Goal: Task Accomplishment & Management: Complete application form

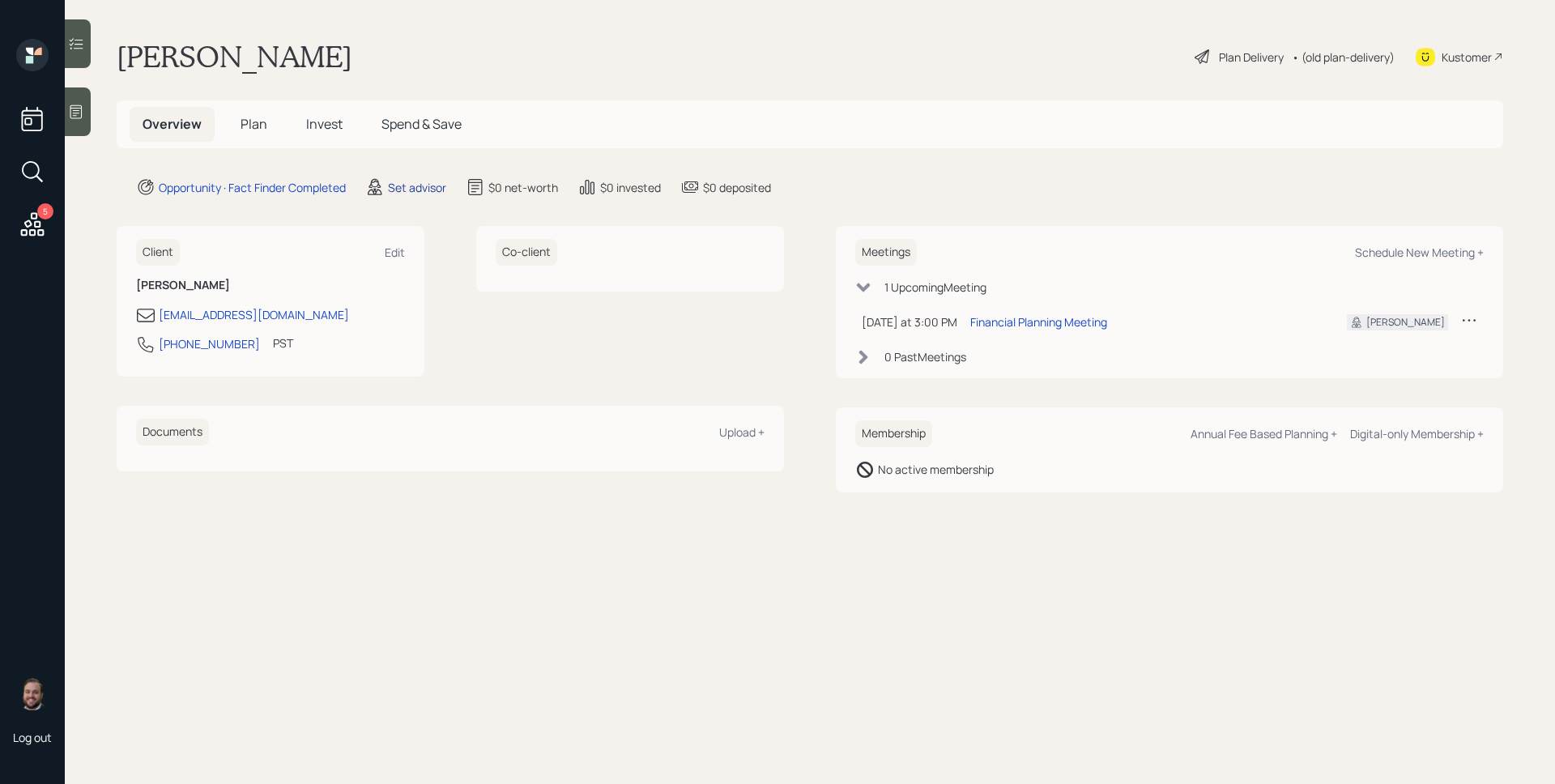
click at [406, 192] on div "Set advisor" at bounding box center [417, 187] width 58 height 17
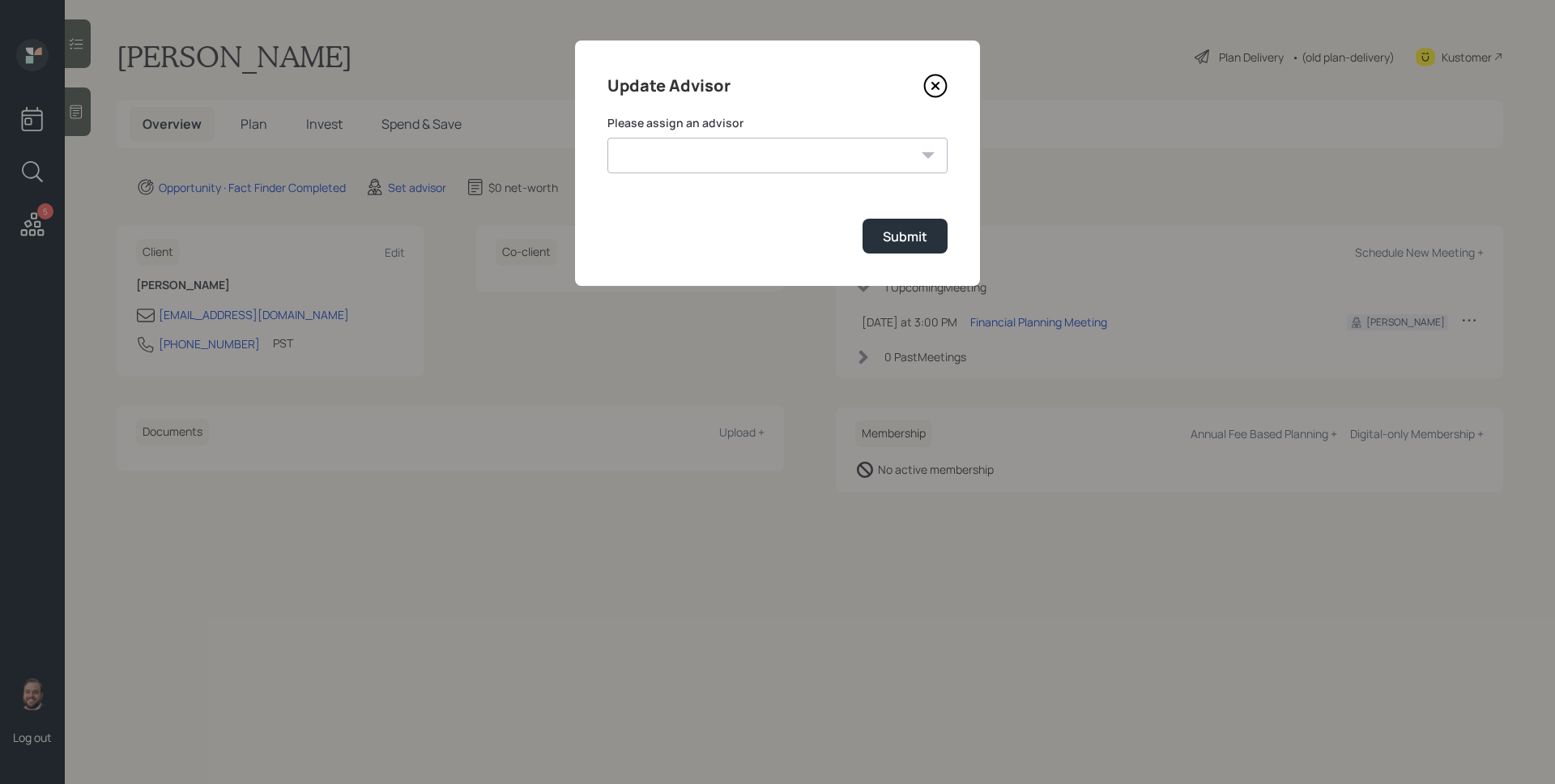
click at [792, 135] on div "Please assign an advisor [PERSON_NAME] [PERSON_NAME] [PERSON_NAME] [PERSON_NAME…" at bounding box center [778, 144] width 340 height 58
click at [797, 159] on select "[PERSON_NAME] [PERSON_NAME] [PERSON_NAME] [PERSON_NAME] End [PERSON_NAME] [PERS…" at bounding box center [778, 155] width 340 height 36
select select "d946c976-65aa-4529-ac9d-02c4f1114fc0"
click at [607, 137] on select "[PERSON_NAME] [PERSON_NAME] [PERSON_NAME] [PERSON_NAME] End [PERSON_NAME] [PERS…" at bounding box center [778, 155] width 340 height 36
click at [888, 243] on div "Submit" at bounding box center [905, 236] width 44 height 18
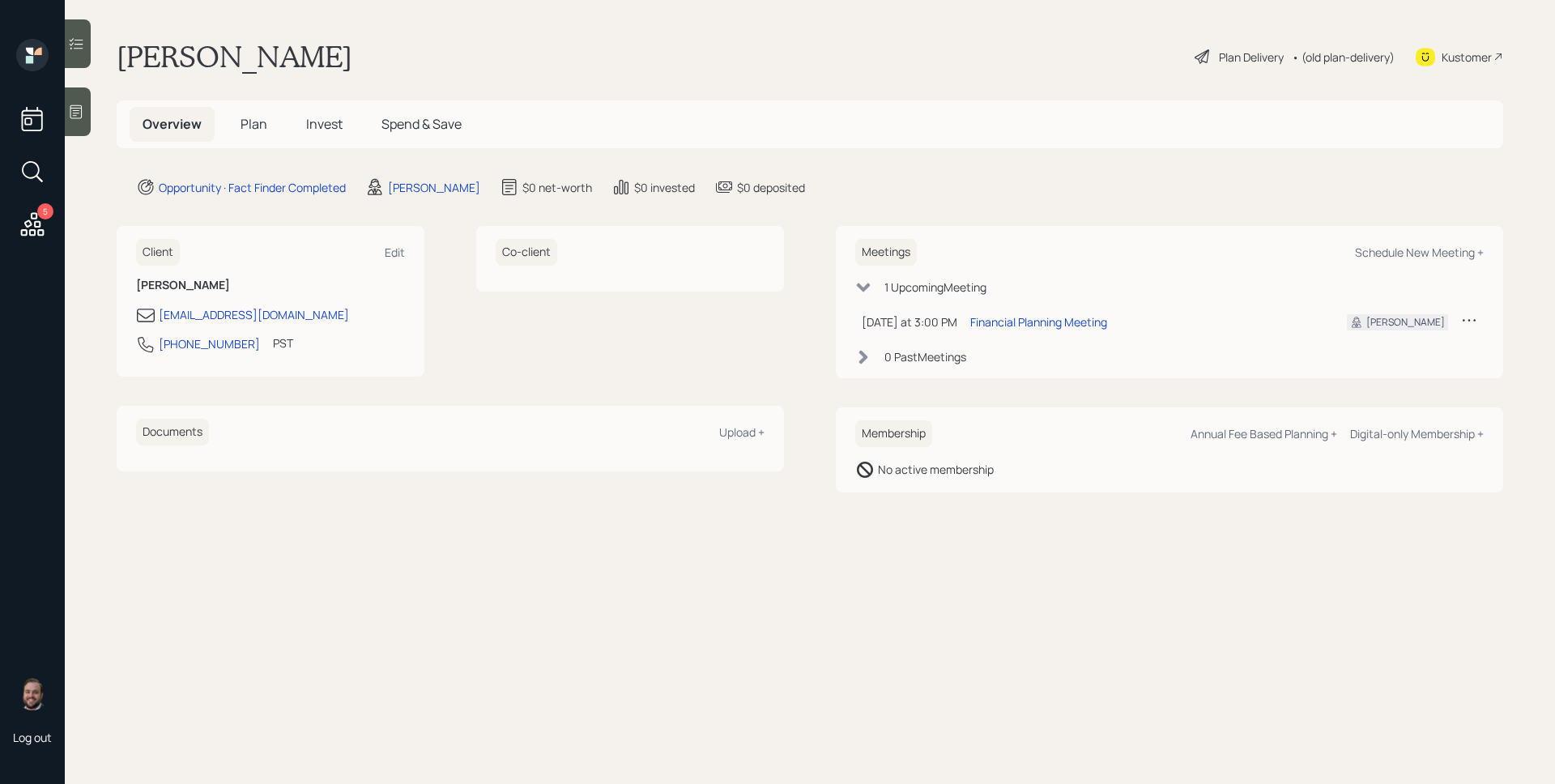
click at [83, 105] on icon at bounding box center [76, 112] width 16 height 16
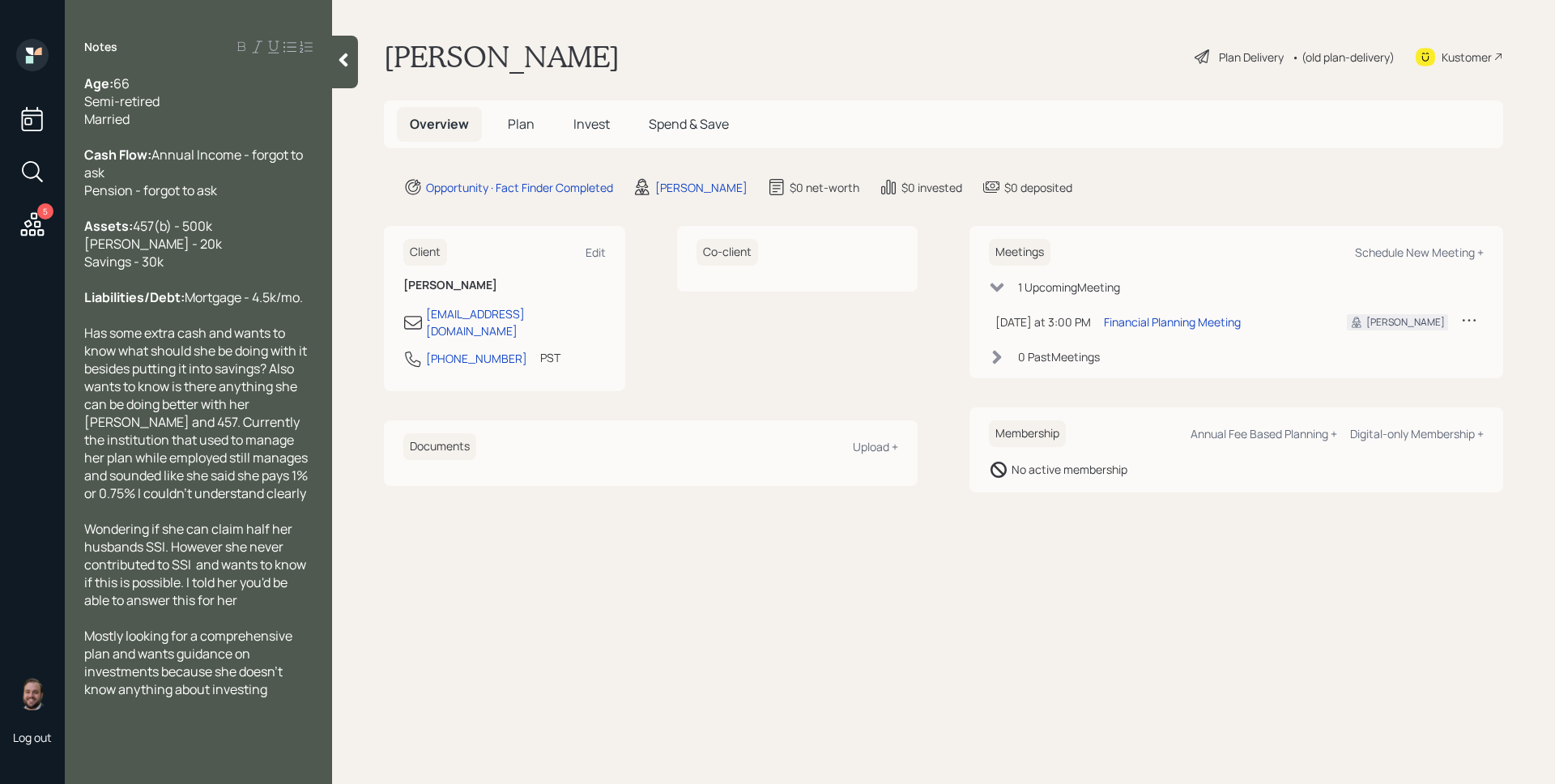
click at [520, 124] on span "Plan" at bounding box center [521, 124] width 27 height 18
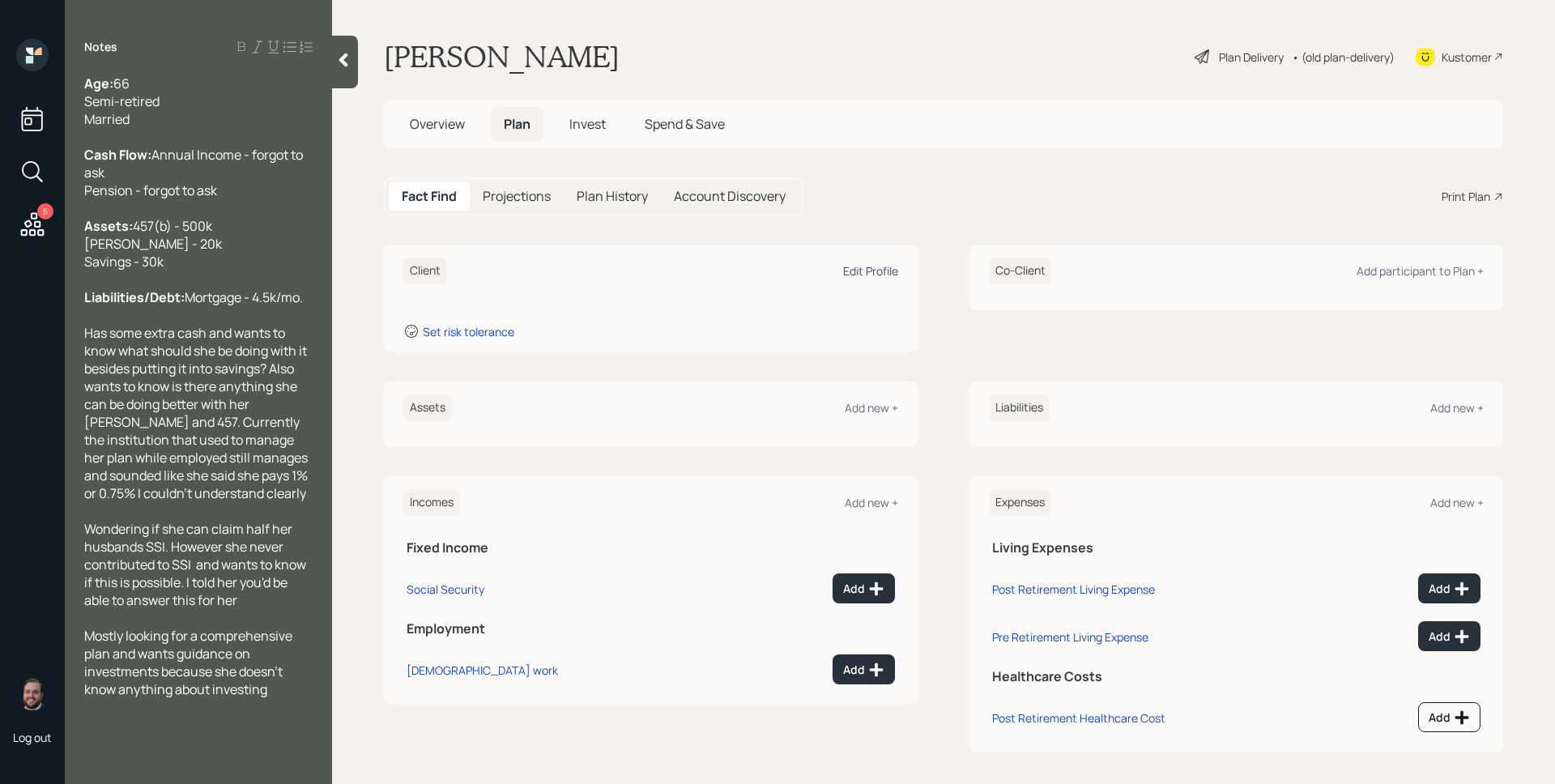
click at [873, 271] on div "Edit Profile" at bounding box center [870, 271] width 55 height 16
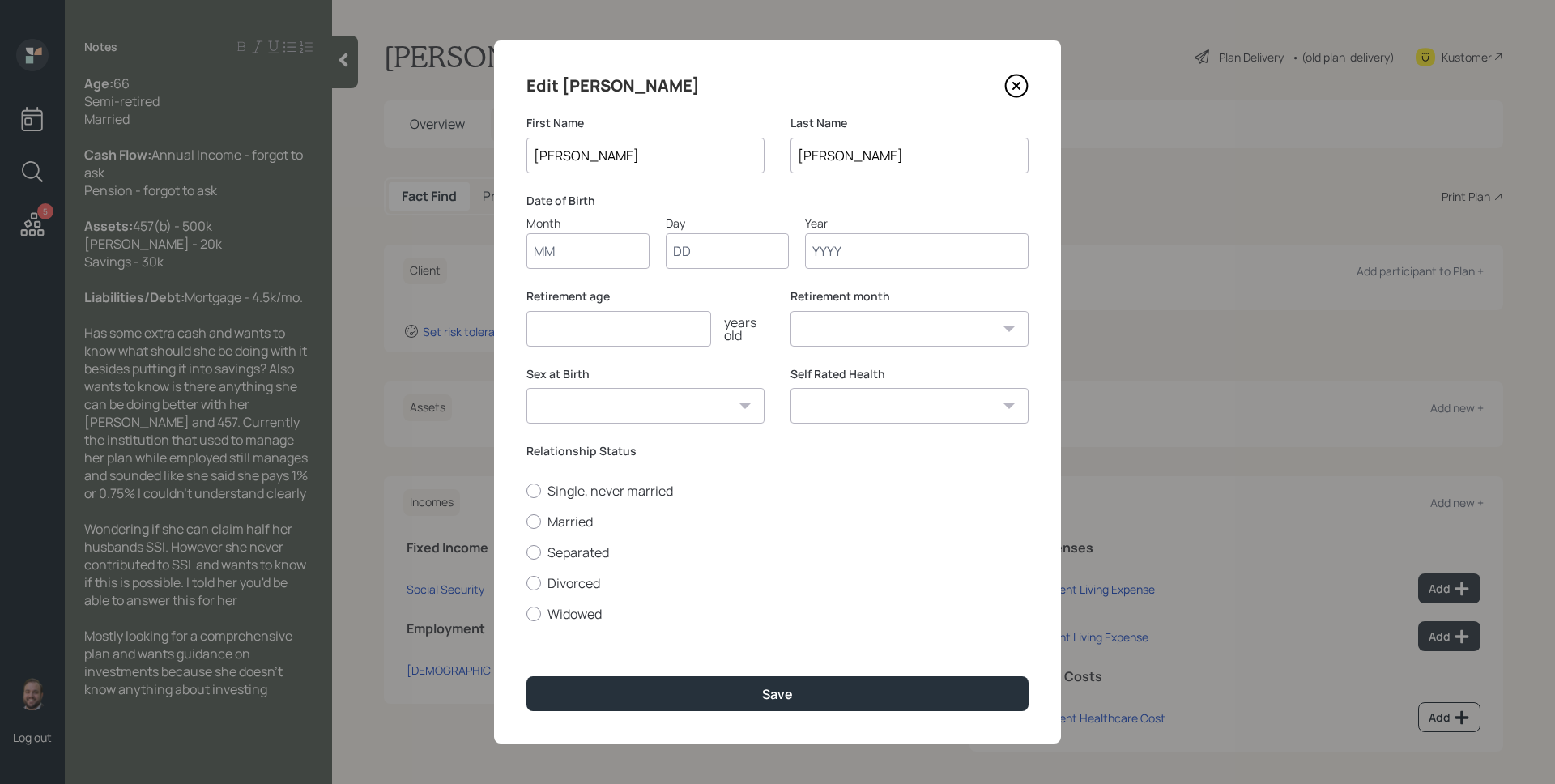
click at [620, 259] on input "Month" at bounding box center [588, 251] width 123 height 36
type input "01"
type input "1959"
select select "1"
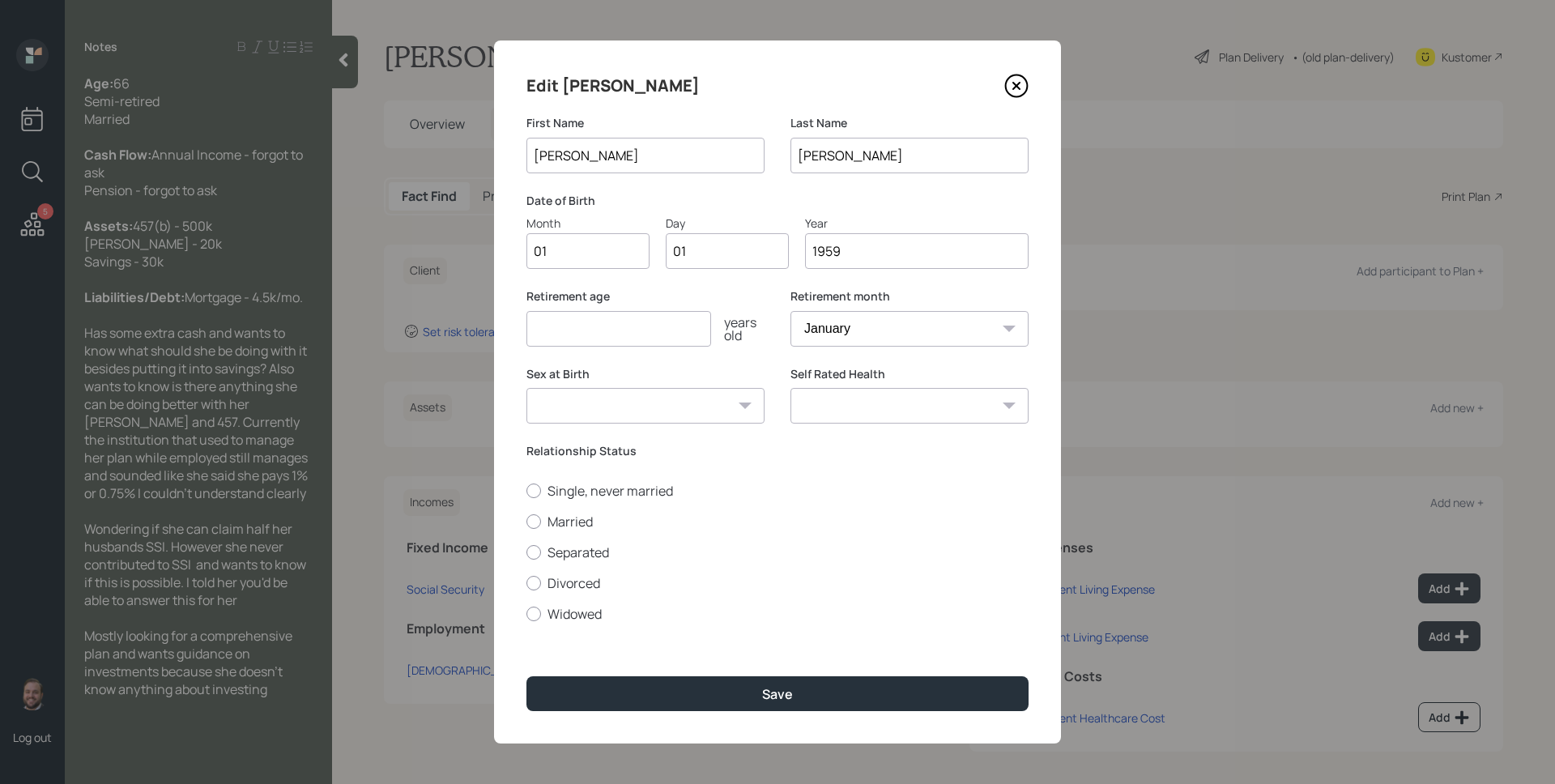
type input "1959"
click at [625, 312] on input "number" at bounding box center [619, 329] width 185 height 36
type input "65"
click at [579, 517] on label "Married" at bounding box center [778, 522] width 502 height 18
click at [527, 521] on input "Married" at bounding box center [526, 521] width 1 height 1
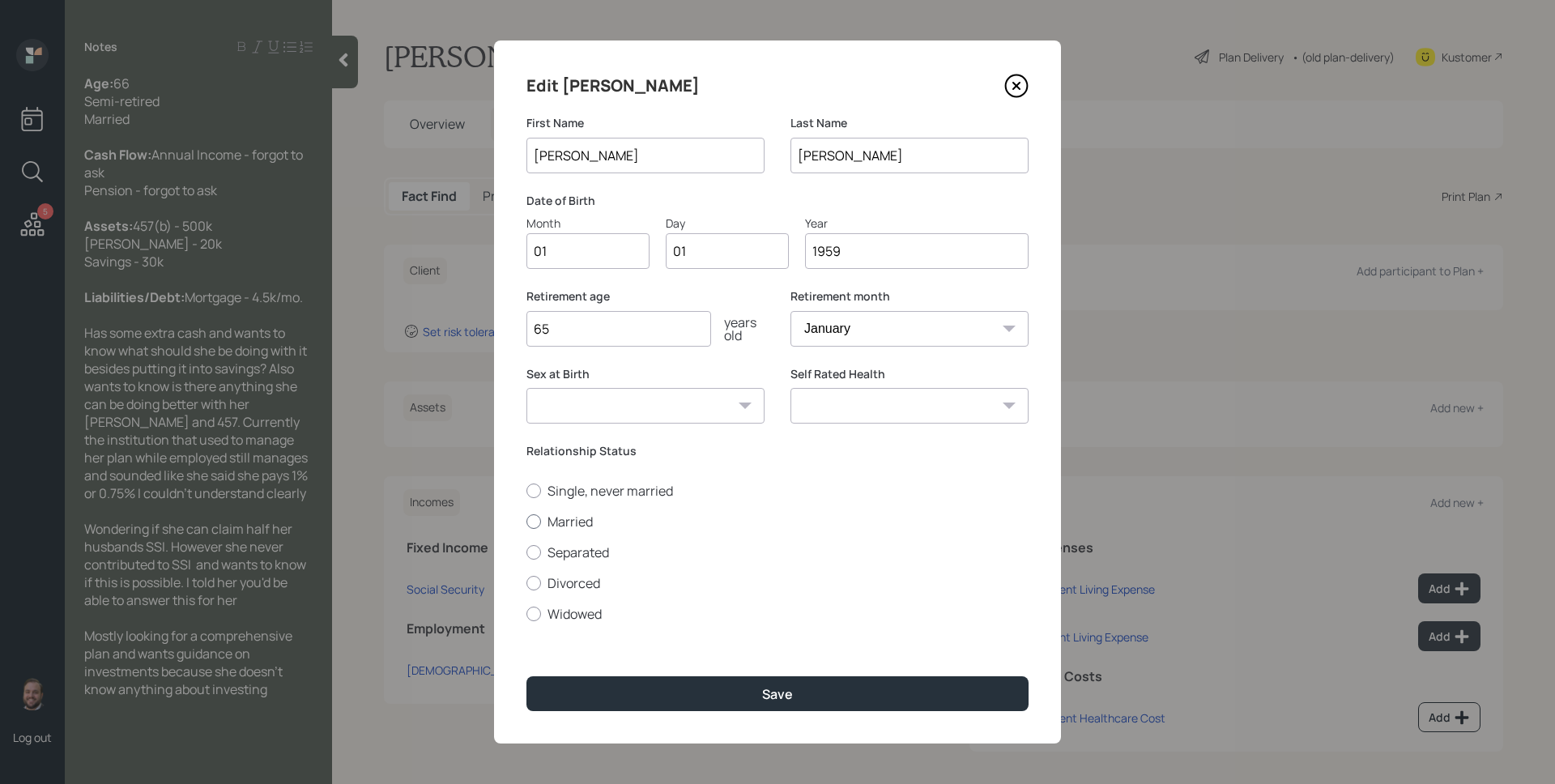
radio input "true"
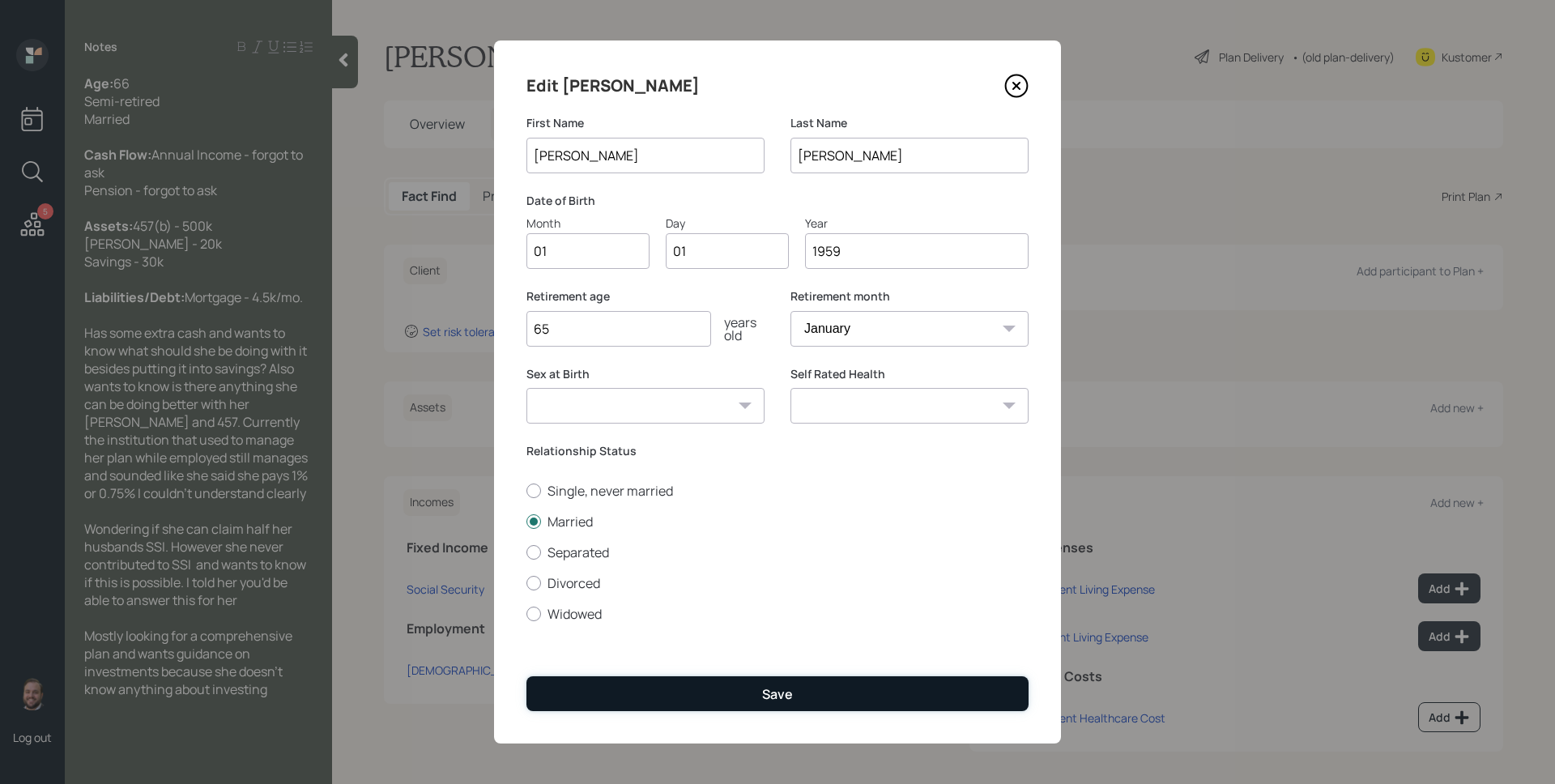
click at [748, 692] on button "Save" at bounding box center [778, 693] width 502 height 35
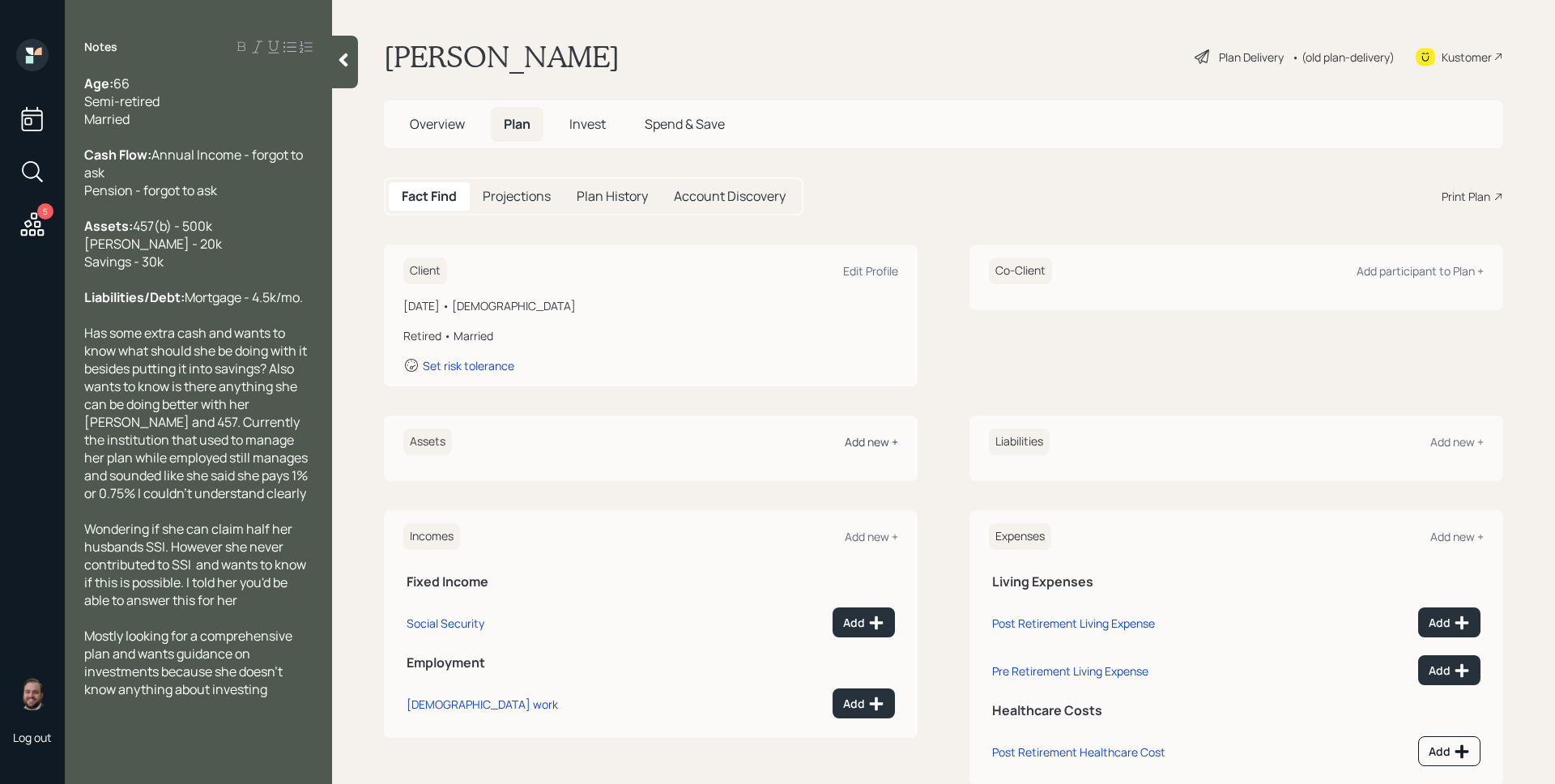
click at [876, 434] on div "Add new +" at bounding box center [871, 441] width 53 height 16
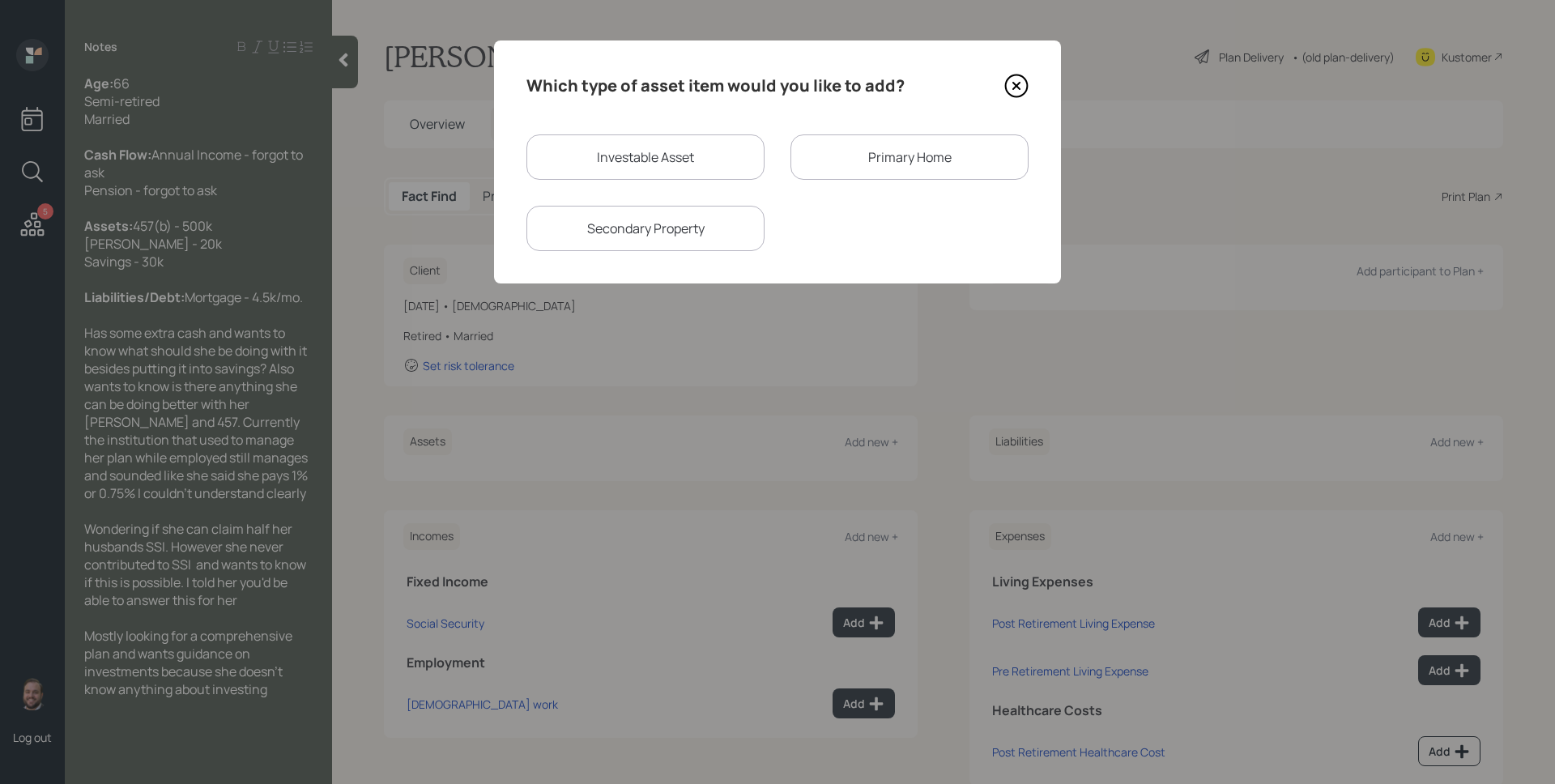
click at [622, 152] on div "Investable Asset" at bounding box center [645, 156] width 238 height 45
select select "taxable"
select select "balanced"
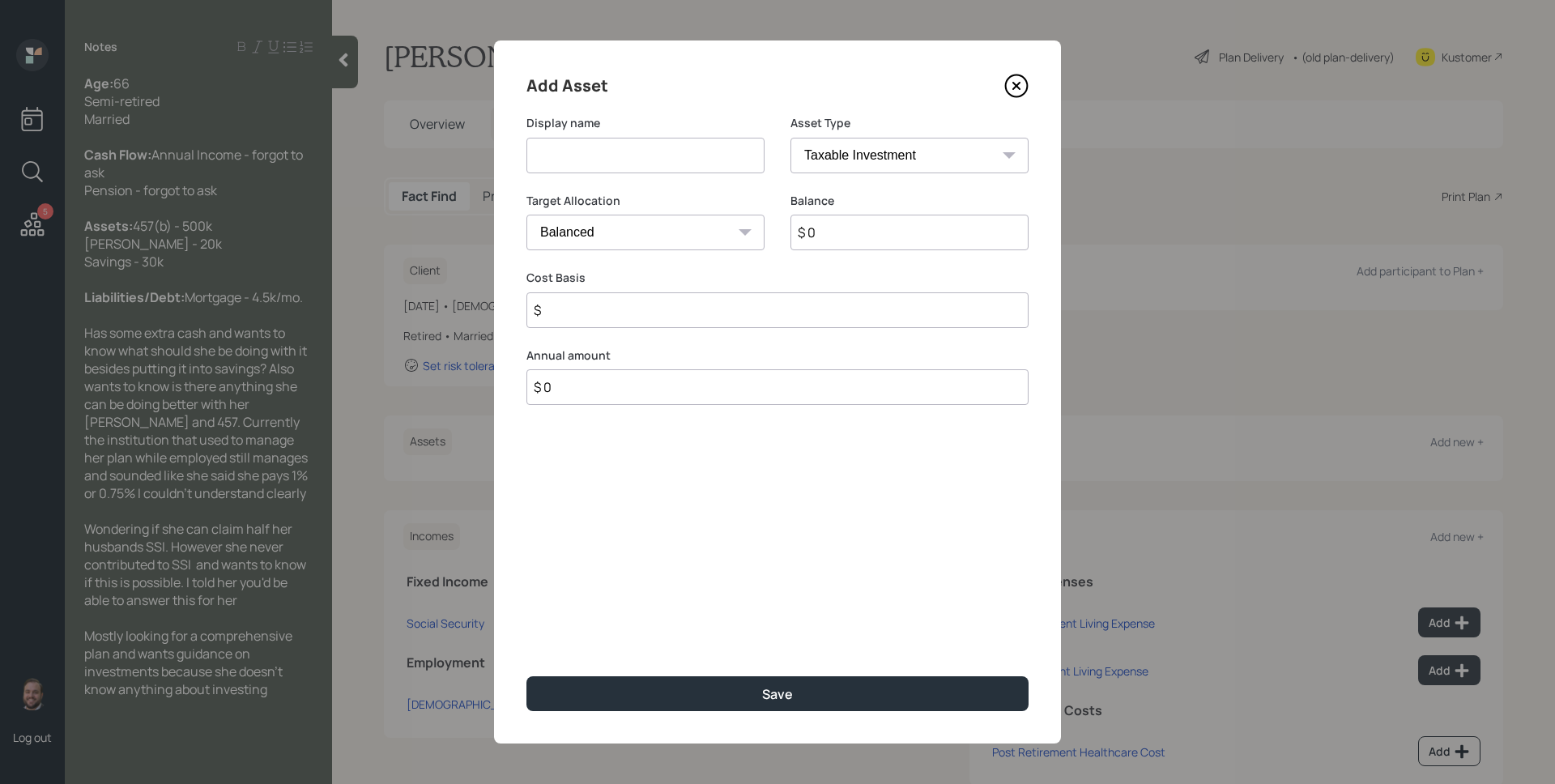
click at [622, 152] on input at bounding box center [645, 155] width 238 height 36
type input "457b"
click at [870, 139] on select "SEP [PERSON_NAME] IRA 401(k) [PERSON_NAME] 401(k) 403(b) [PERSON_NAME] 403(b) 4…" at bounding box center [909, 155] width 238 height 36
select select "state_local_government_sponsored"
click at [791, 137] on select "SEP [PERSON_NAME] IRA 401(k) [PERSON_NAME] 401(k) 403(b) [PERSON_NAME] 403(b) 4…" at bounding box center [909, 155] width 238 height 36
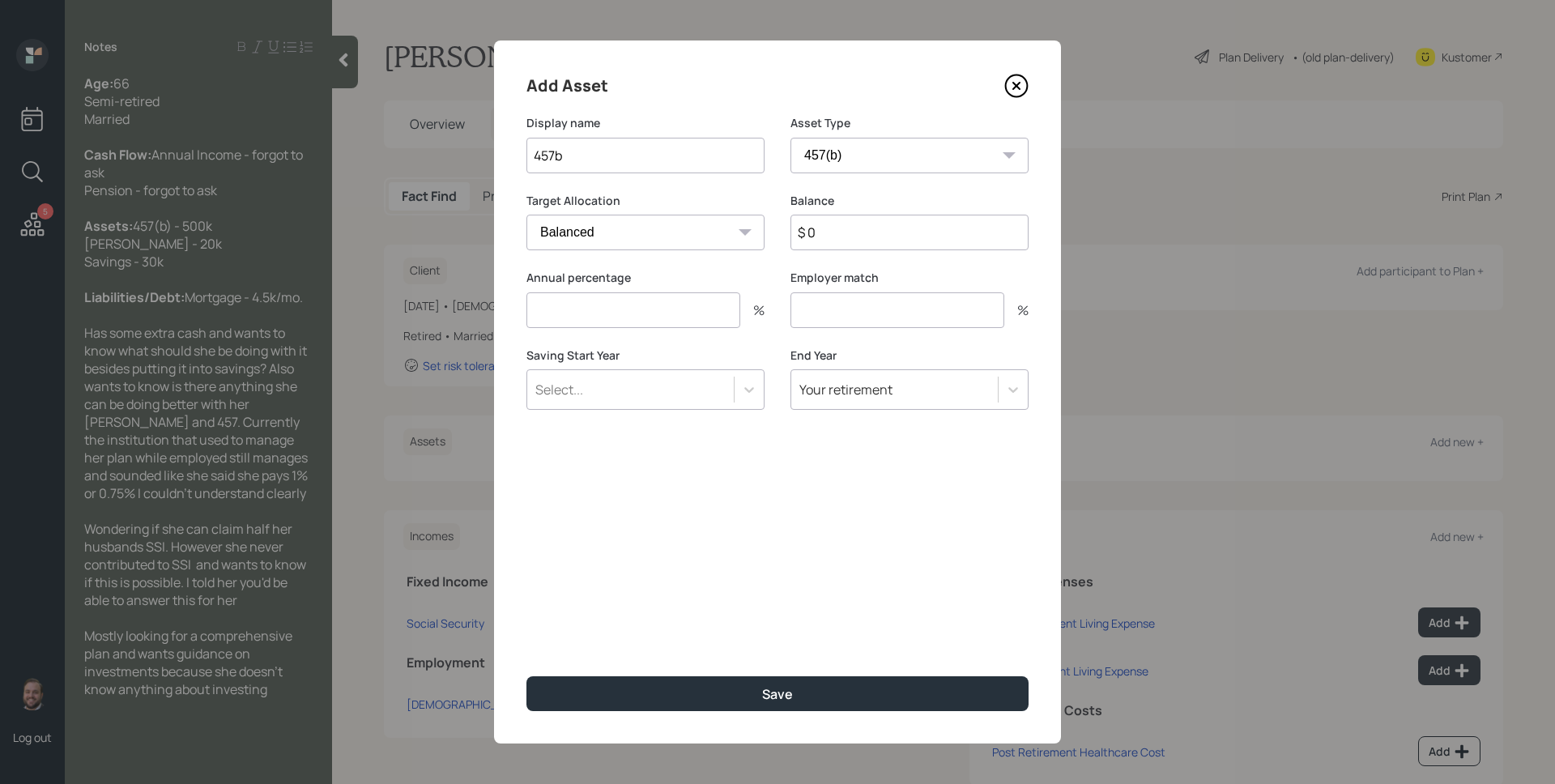
click at [859, 241] on input "$ 0" at bounding box center [909, 233] width 238 height 36
type input "$ 500,000"
type input "0"
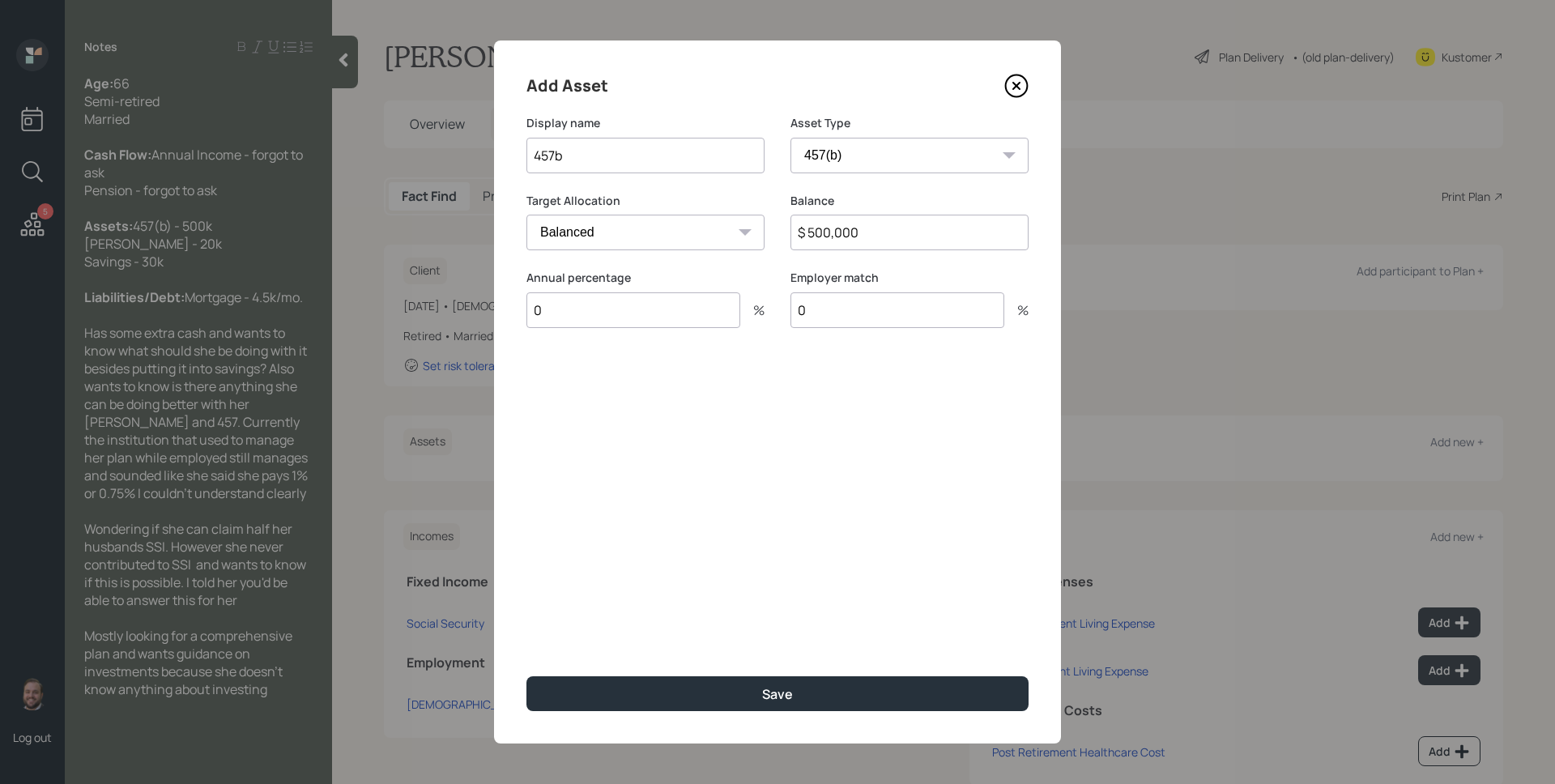
click at [527, 676] on button "Save" at bounding box center [778, 693] width 502 height 35
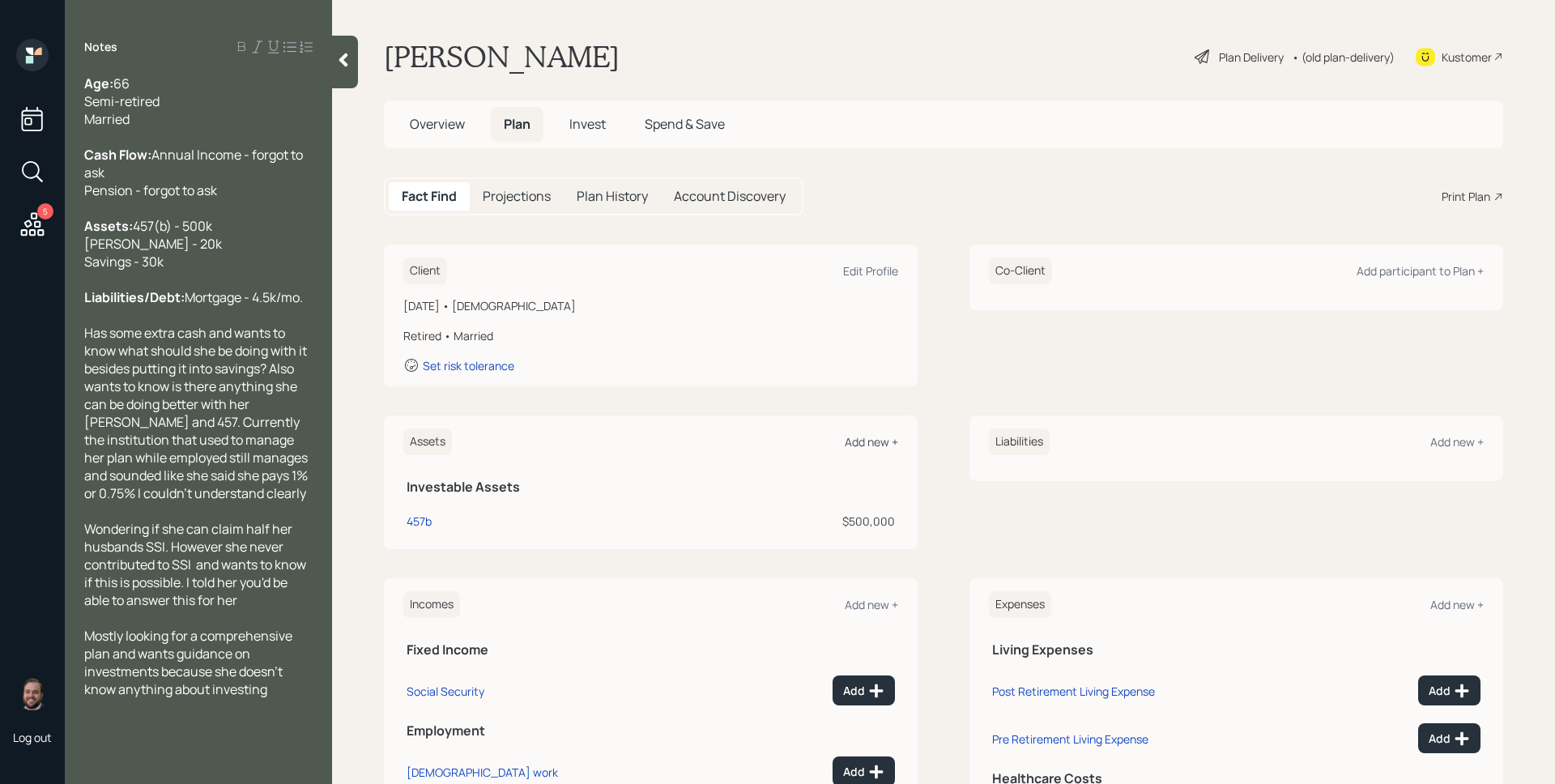
click at [880, 446] on div "Add new +" at bounding box center [871, 441] width 53 height 16
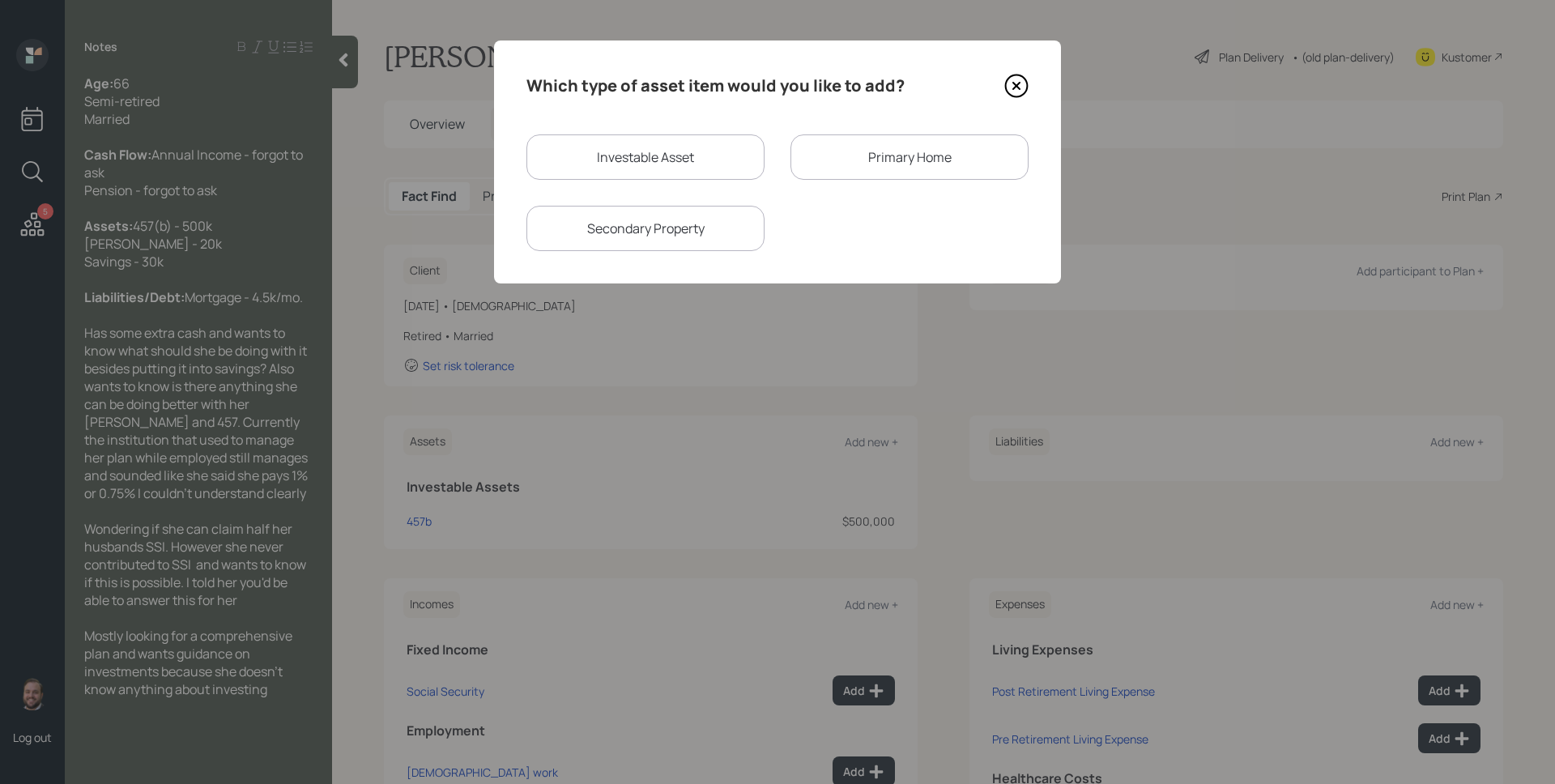
click at [707, 147] on div "Investable Asset" at bounding box center [645, 156] width 238 height 45
select select "taxable"
select select "balanced"
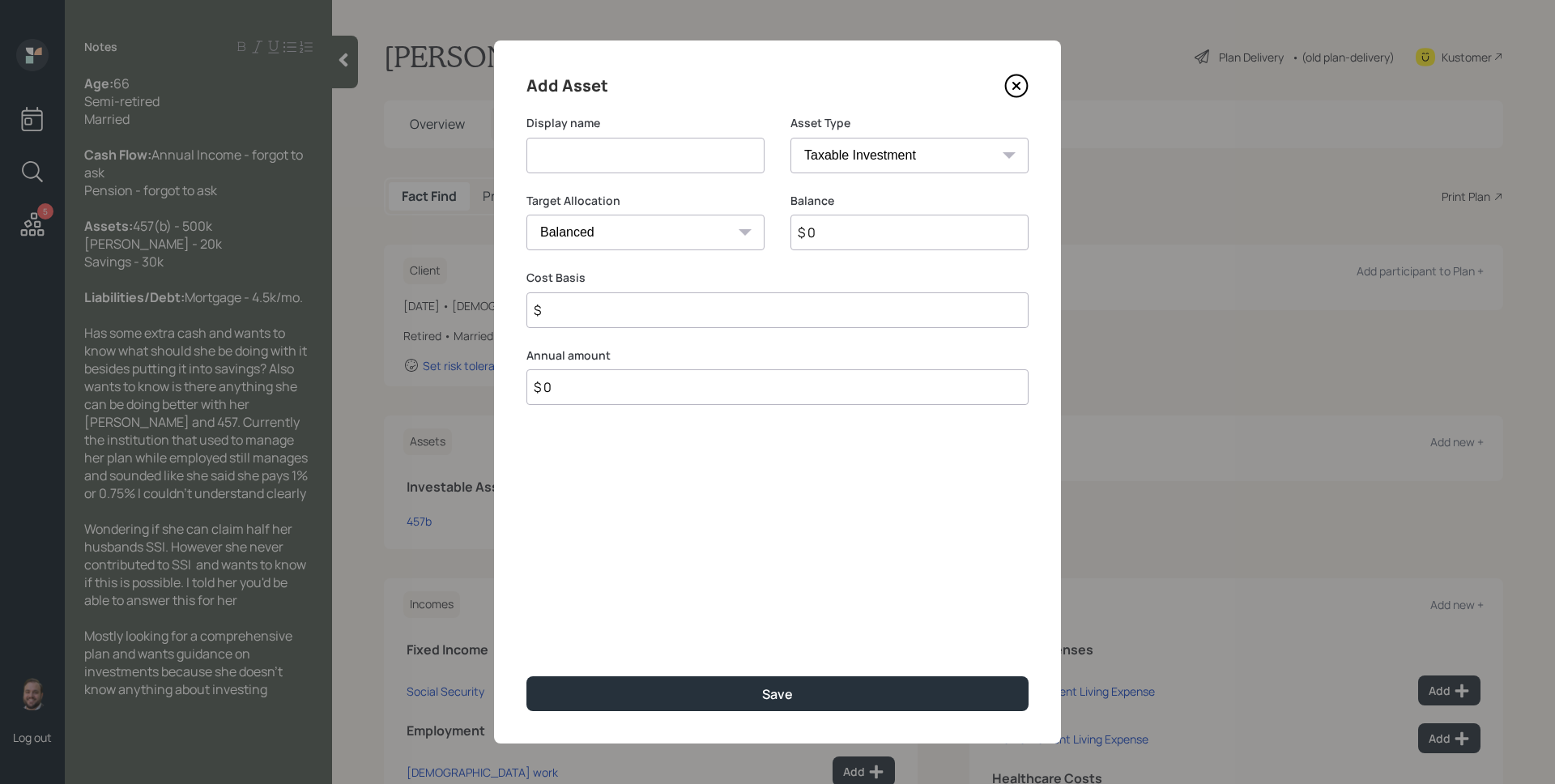
click at [706, 150] on input at bounding box center [645, 155] width 238 height 36
type input "[PERSON_NAME]"
click at [859, 157] on select "SEP [PERSON_NAME] IRA 401(k) [PERSON_NAME] 401(k) 403(b) [PERSON_NAME] 403(b) 4…" at bounding box center [909, 155] width 238 height 36
select select "roth_ira"
click at [791, 137] on select "SEP [PERSON_NAME] IRA 401(k) [PERSON_NAME] 401(k) 403(b) [PERSON_NAME] 403(b) 4…" at bounding box center [909, 155] width 238 height 36
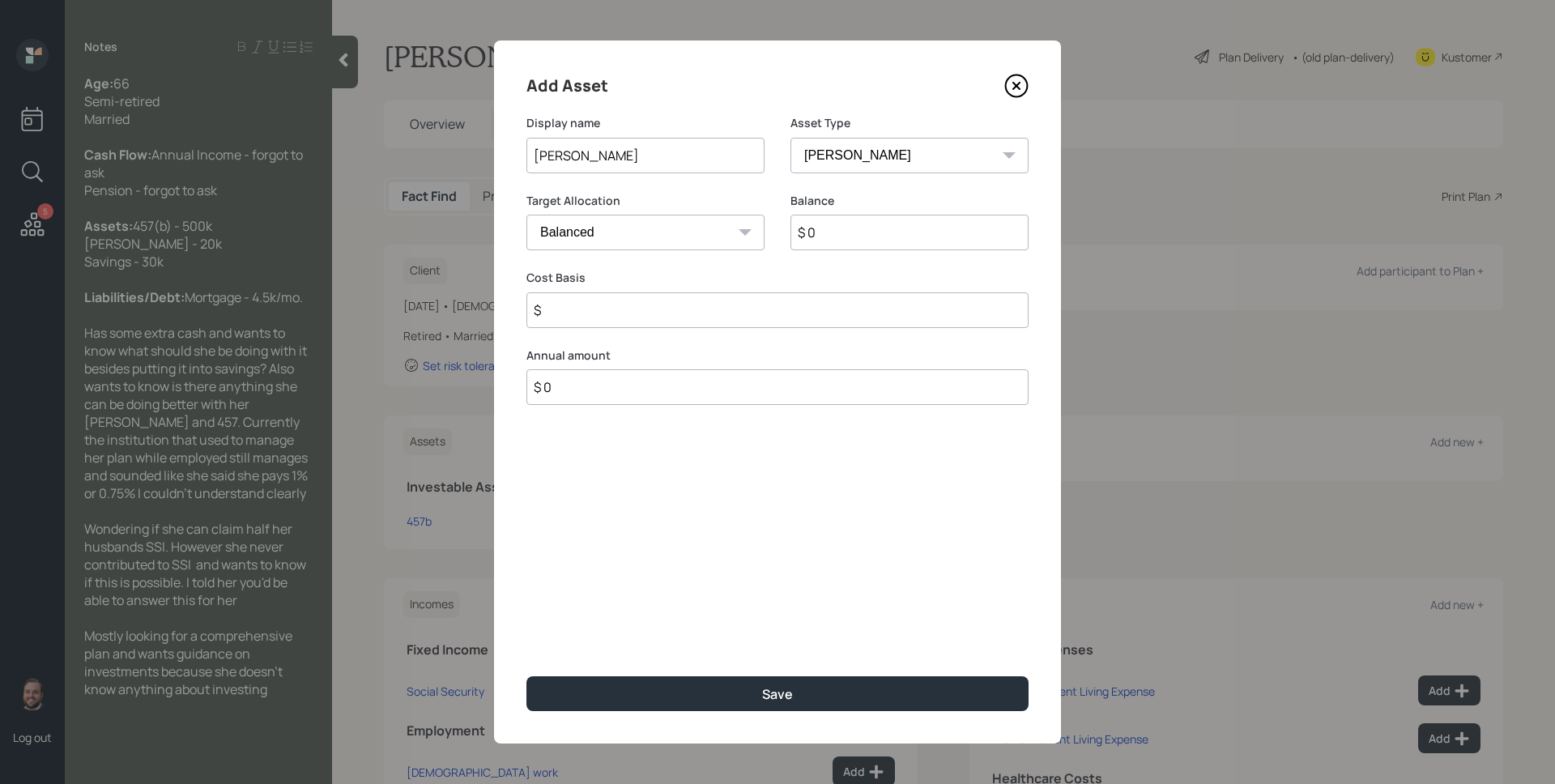
type input "$"
click at [860, 235] on input "$ 0" at bounding box center [909, 233] width 238 height 36
type input "$ 20,000"
type input "$ 0"
click at [527, 676] on button "Save" at bounding box center [778, 693] width 502 height 35
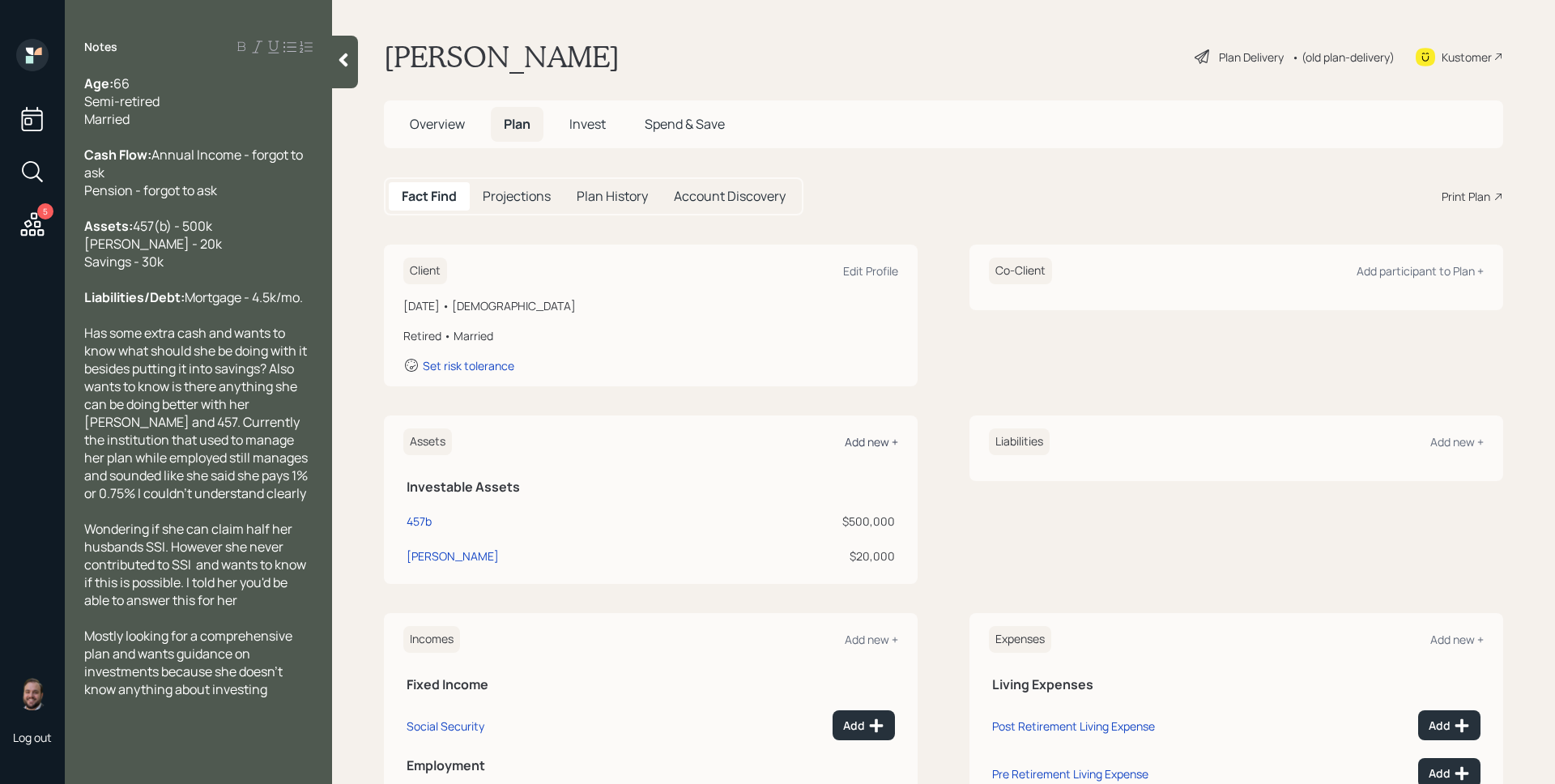
click at [858, 440] on div "Add new +" at bounding box center [871, 441] width 53 height 16
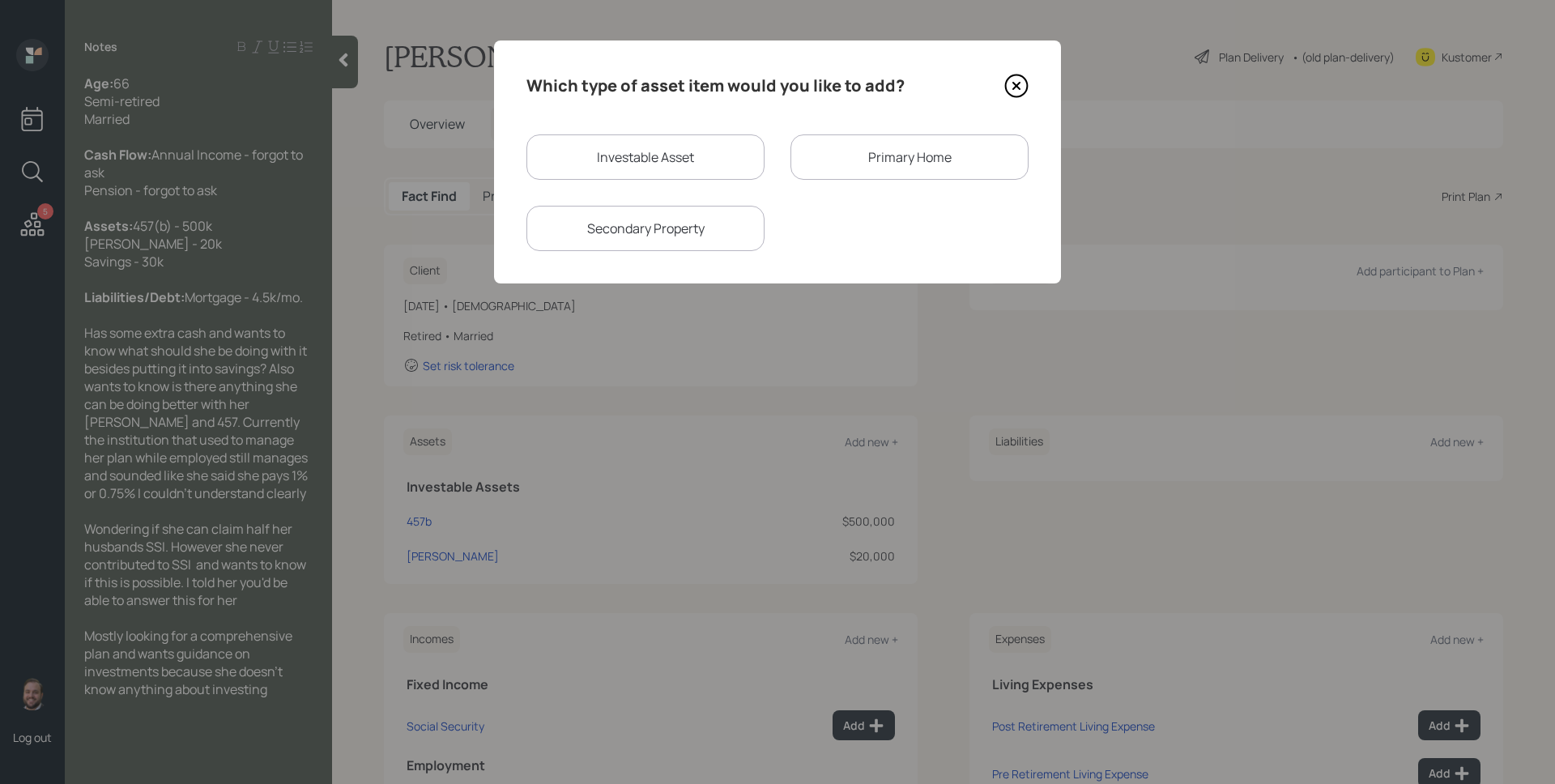
click at [649, 155] on div "Investable Asset" at bounding box center [645, 156] width 238 height 45
select select "taxable"
select select "balanced"
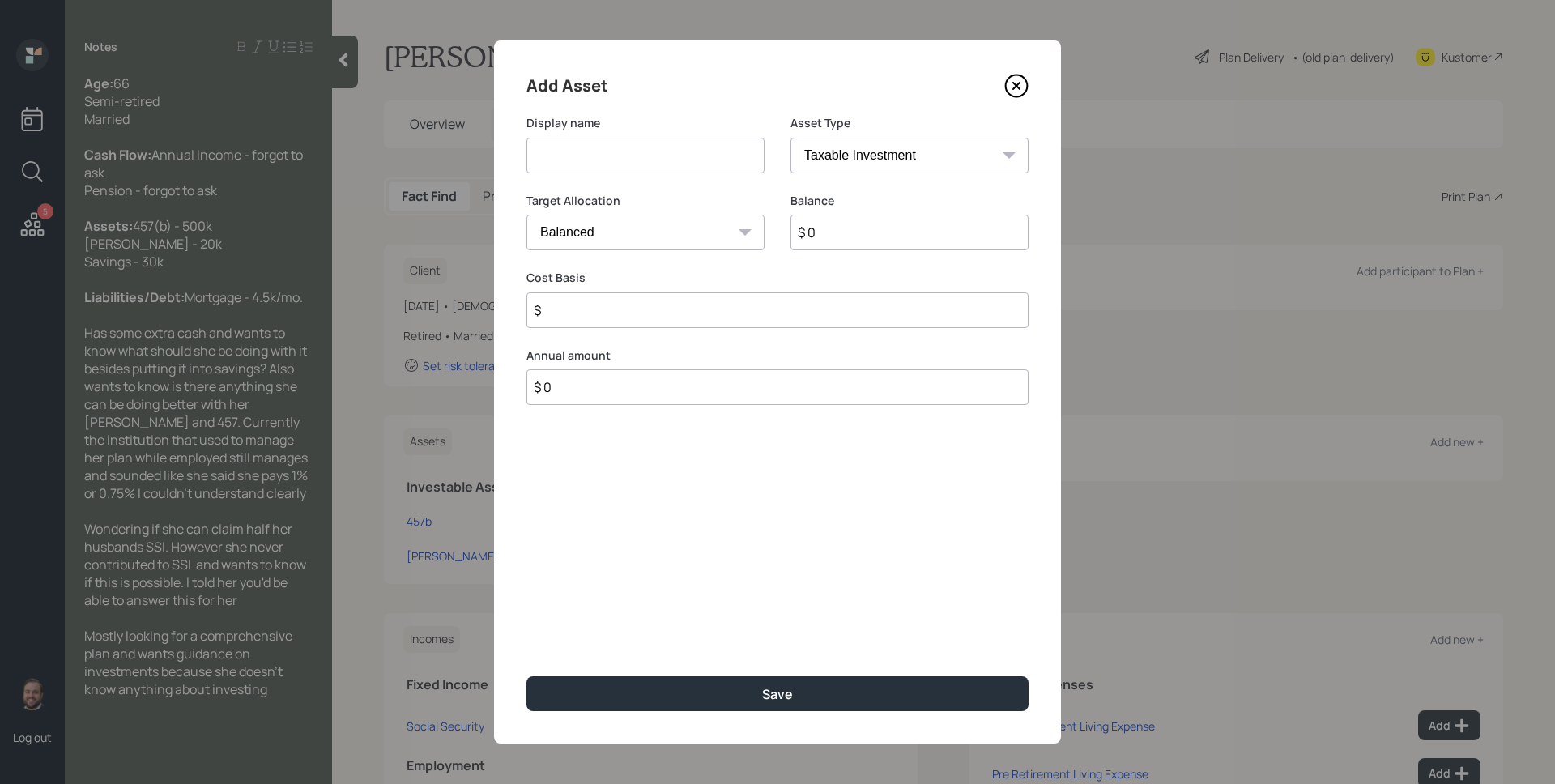
click at [649, 155] on input at bounding box center [645, 155] width 238 height 36
type input "Savings"
click at [912, 181] on div "Asset Type SEP [PERSON_NAME] IRA 401(k) [PERSON_NAME] 401(k) 403(b) [PERSON_NAM…" at bounding box center [909, 154] width 238 height 78
click at [913, 161] on select "SEP [PERSON_NAME] IRA 401(k) [PERSON_NAME] 401(k) 403(b) [PERSON_NAME] 403(b) 4…" at bounding box center [909, 155] width 238 height 36
select select "emergency_fund"
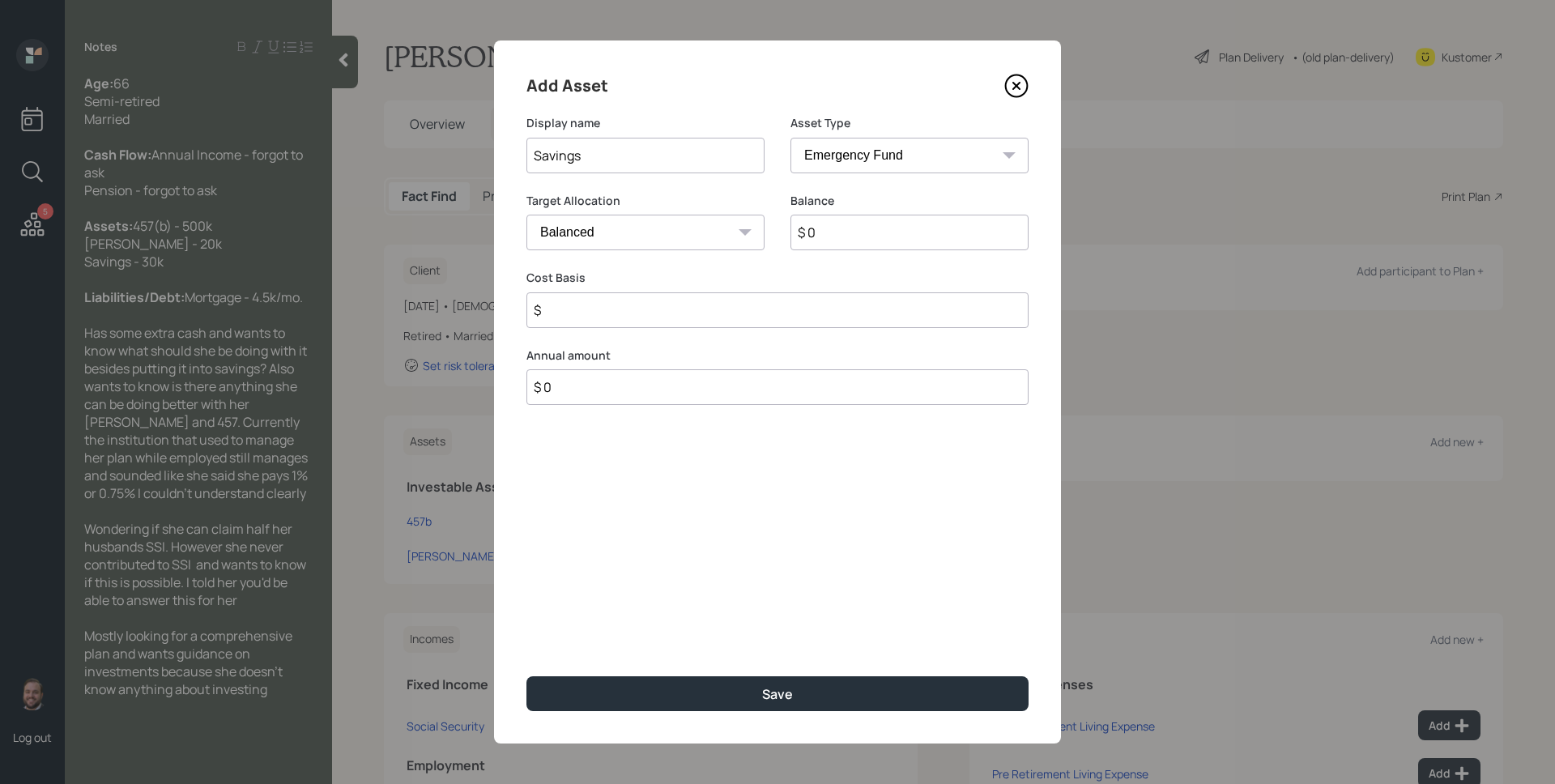
click at [791, 137] on select "SEP [PERSON_NAME] IRA 401(k) [PERSON_NAME] 401(k) 403(b) [PERSON_NAME] 403(b) 4…" at bounding box center [909, 155] width 238 height 36
type input "$ 30"
click at [527, 676] on button "Save" at bounding box center [778, 693] width 502 height 35
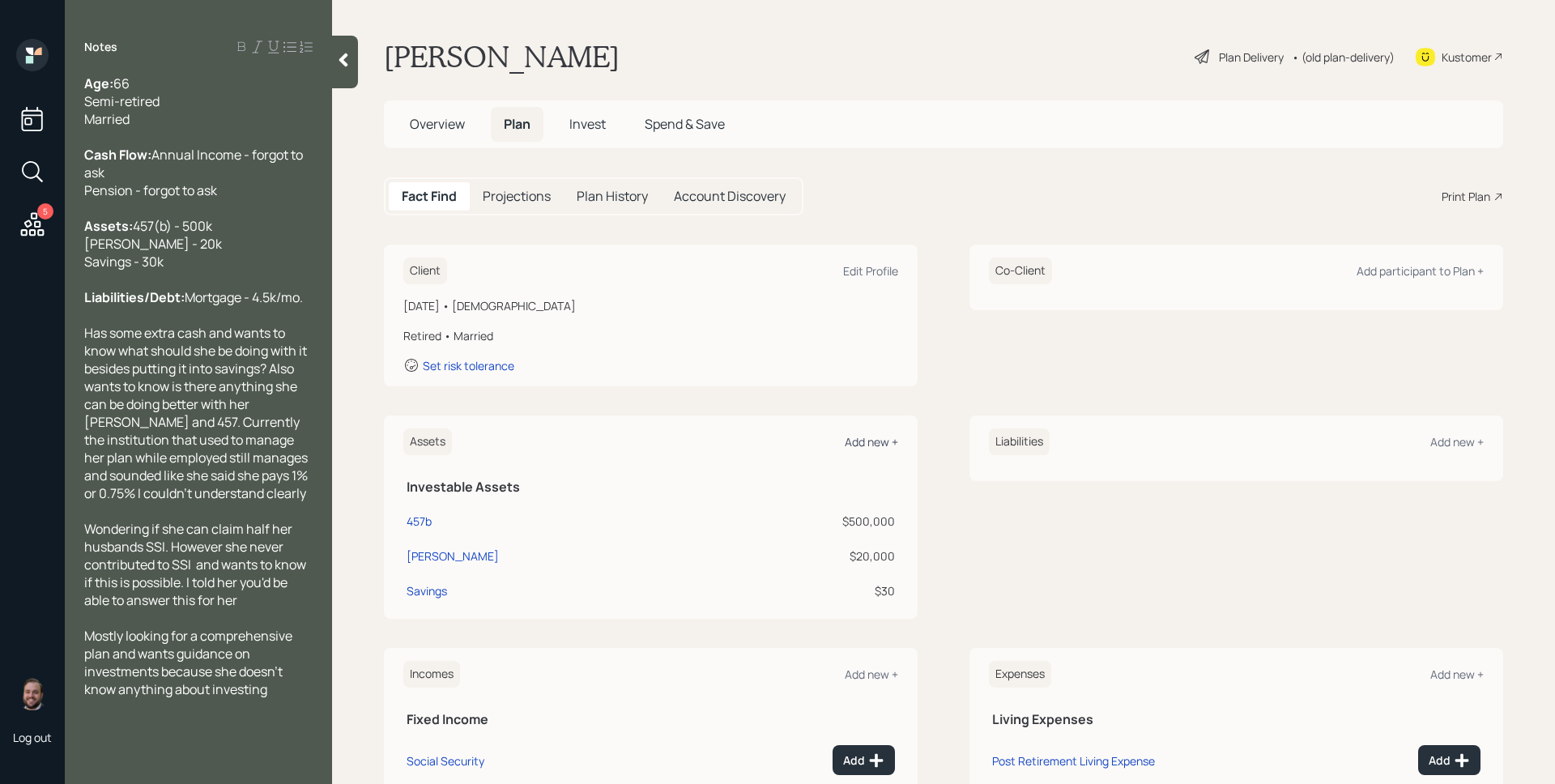
click at [845, 443] on div "Add new +" at bounding box center [871, 441] width 53 height 16
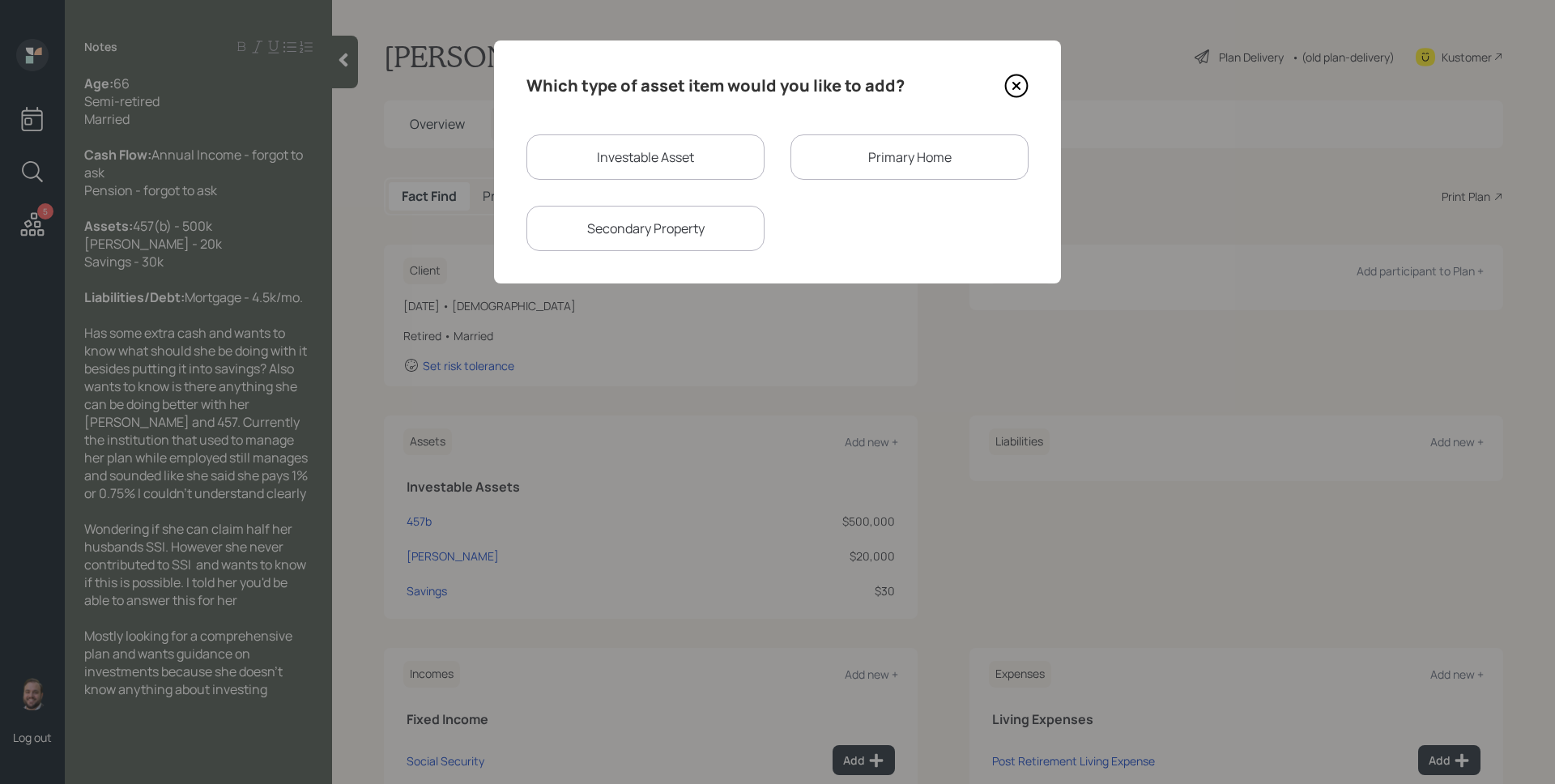
click at [1008, 82] on icon at bounding box center [1017, 86] width 25 height 25
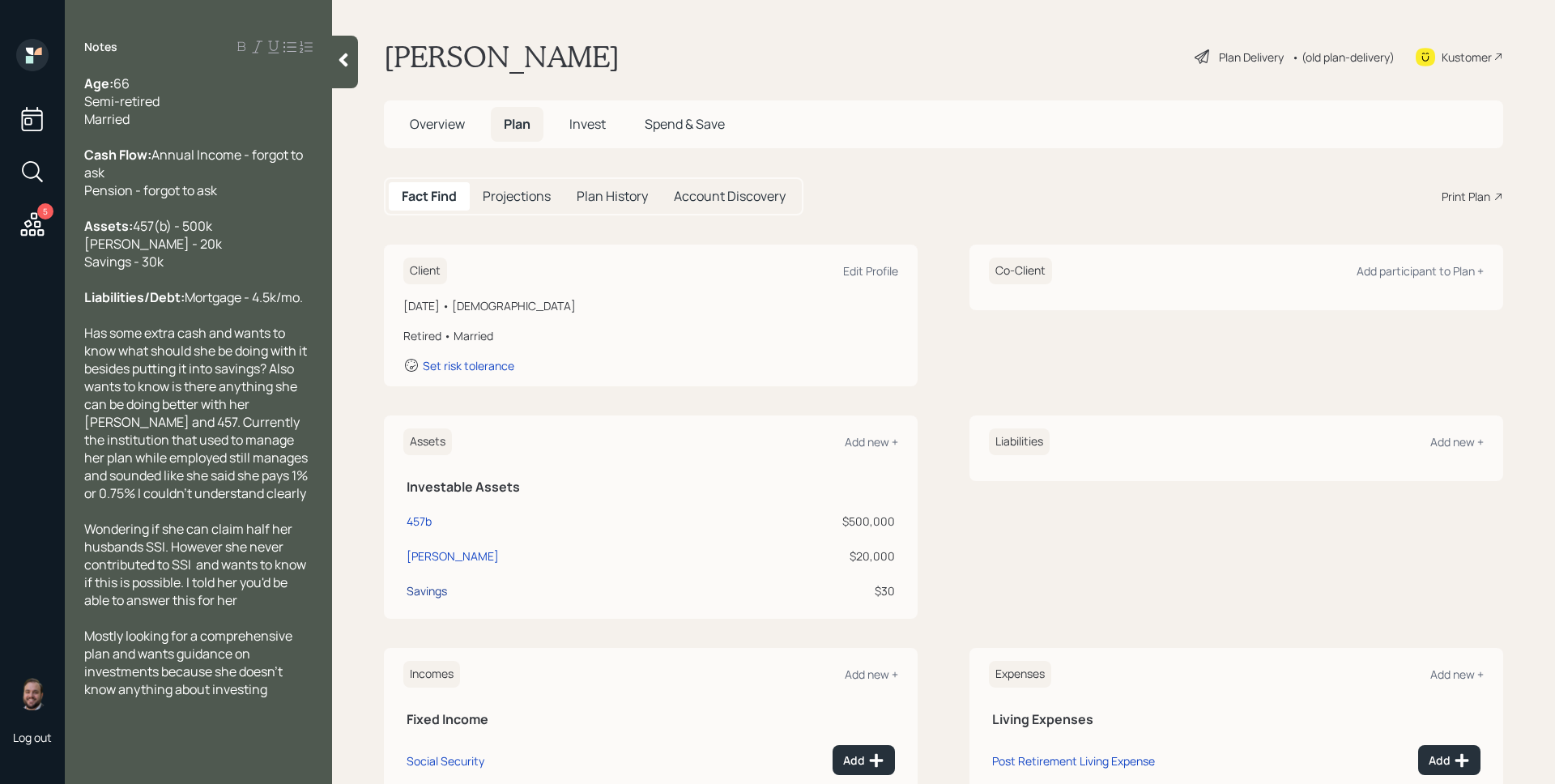
click at [437, 598] on div "Savings" at bounding box center [427, 590] width 41 height 17
select select "emergency_fund"
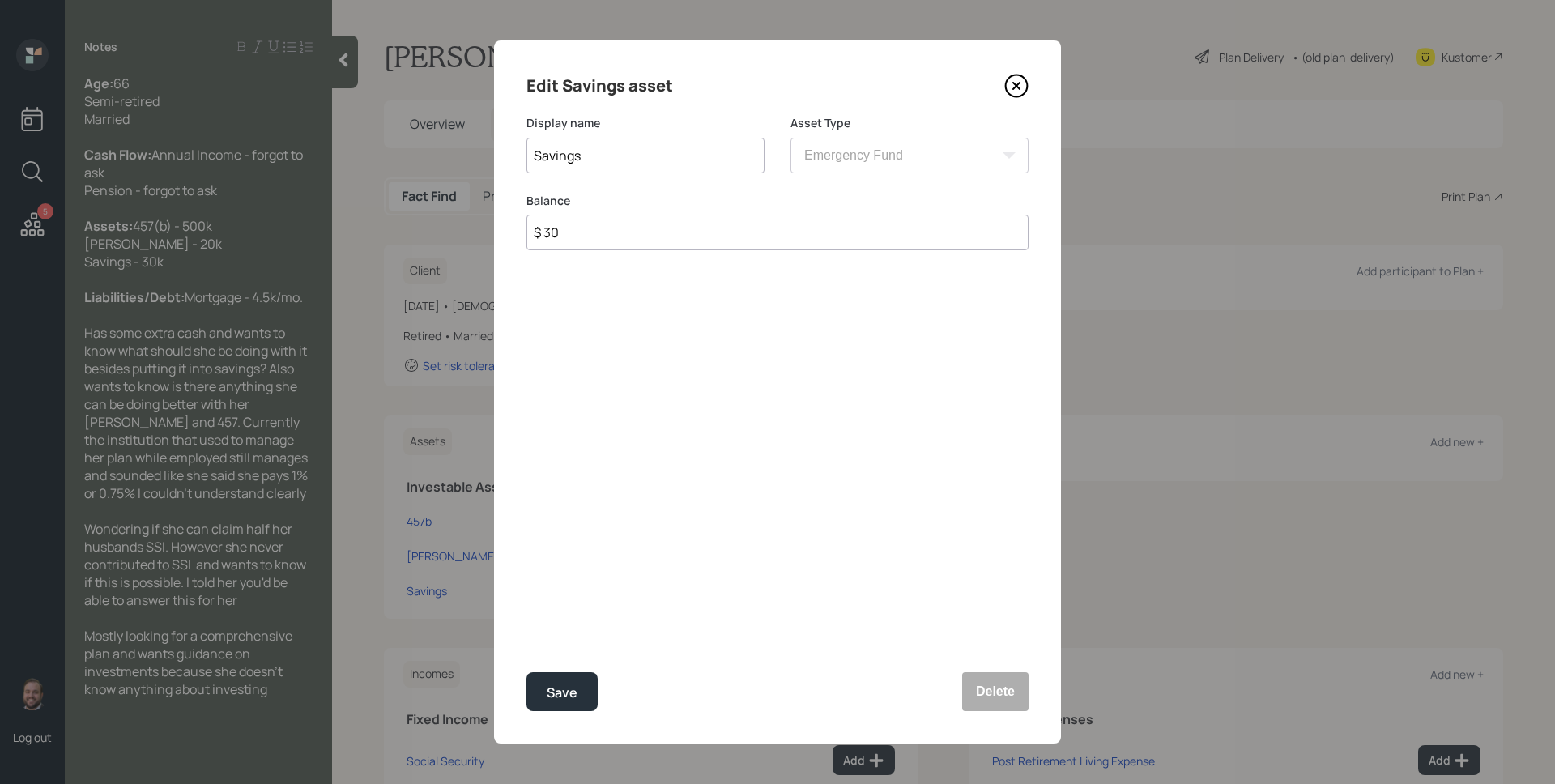
click at [836, 228] on input "$ 30" at bounding box center [778, 233] width 502 height 36
type input "$ 30,000"
click at [527, 672] on button "Save" at bounding box center [562, 692] width 71 height 39
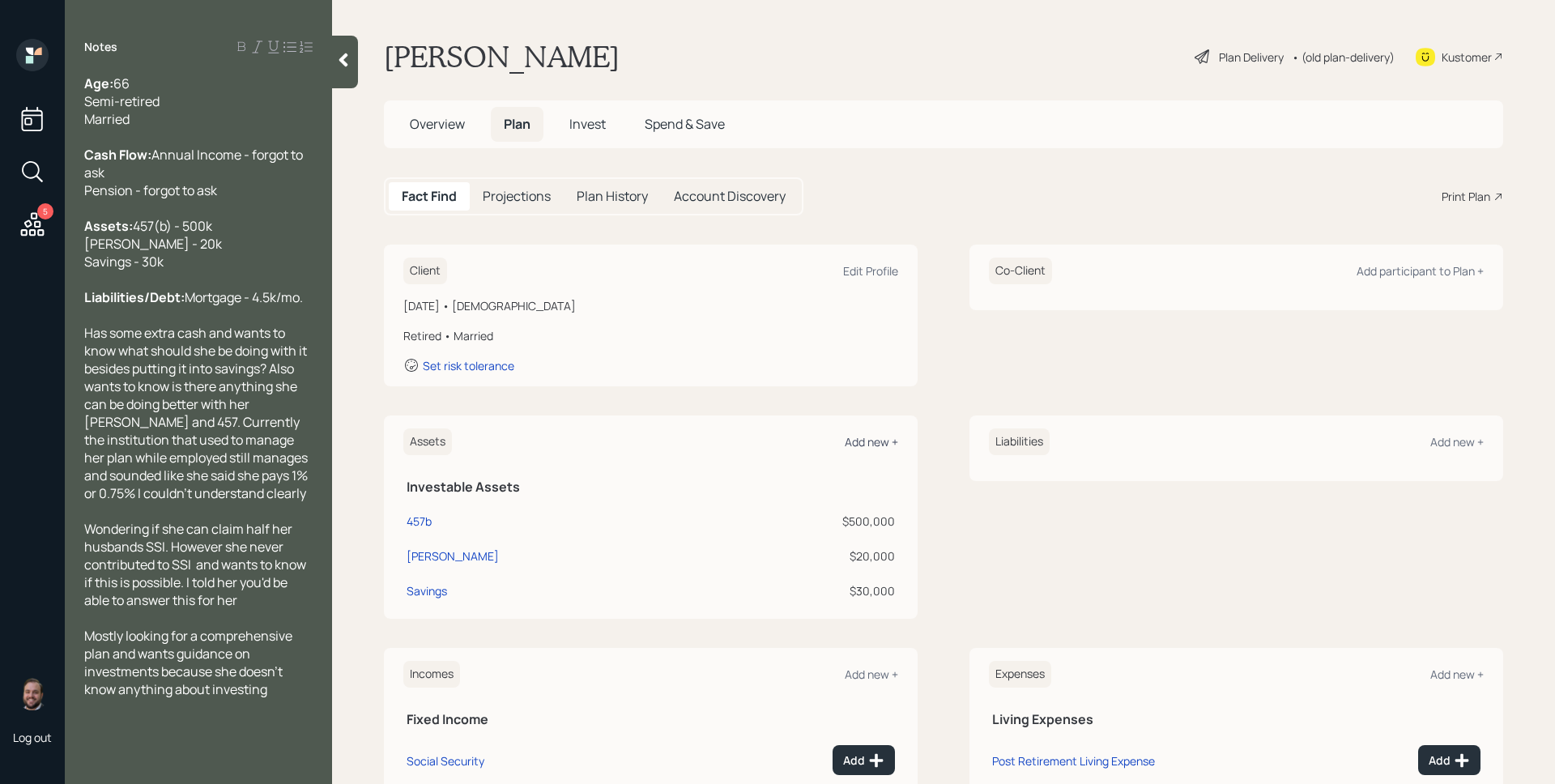
click at [872, 443] on div "Add new +" at bounding box center [871, 441] width 53 height 16
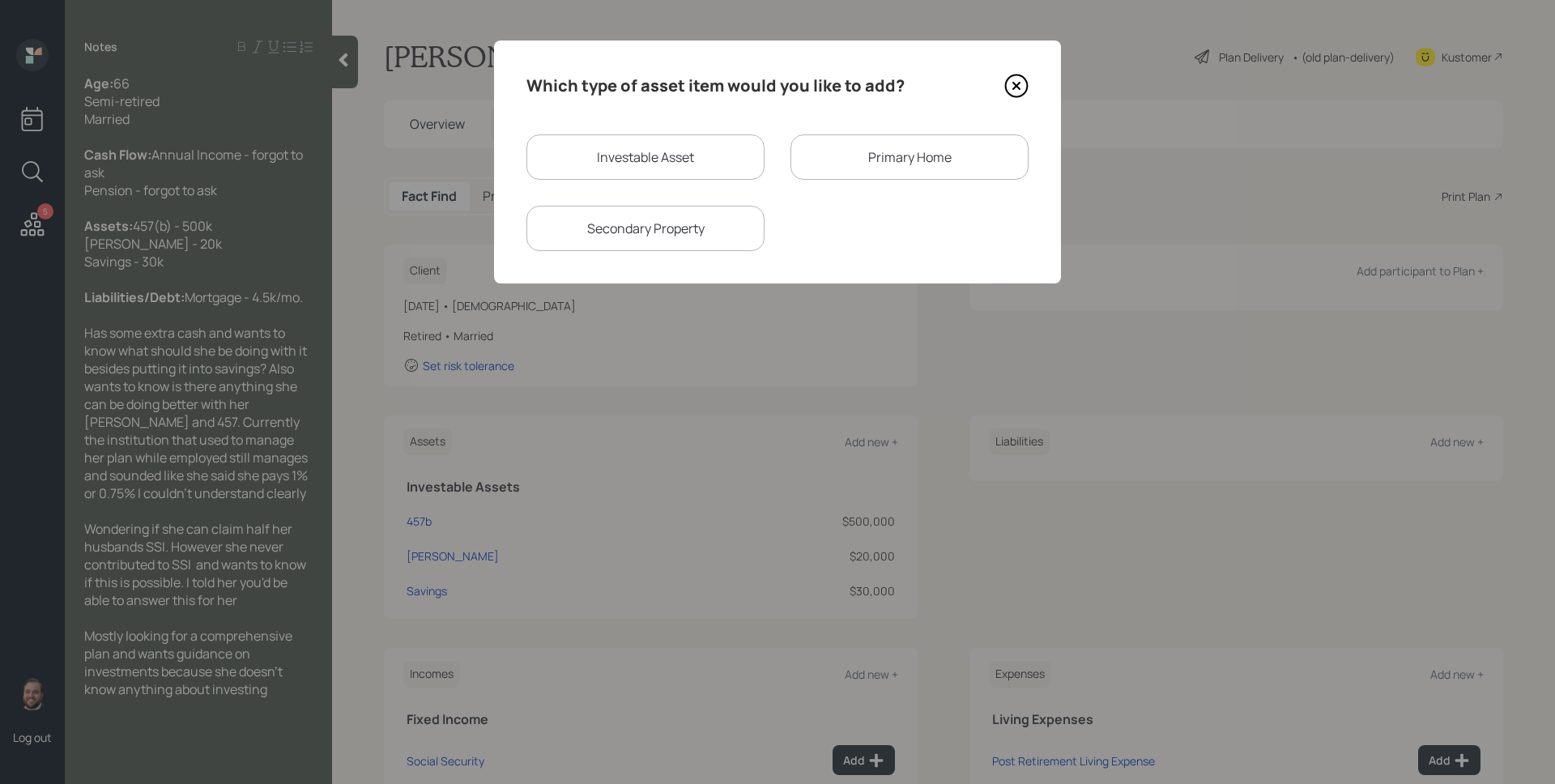
click at [898, 160] on div "Primary Home" at bounding box center [909, 156] width 238 height 45
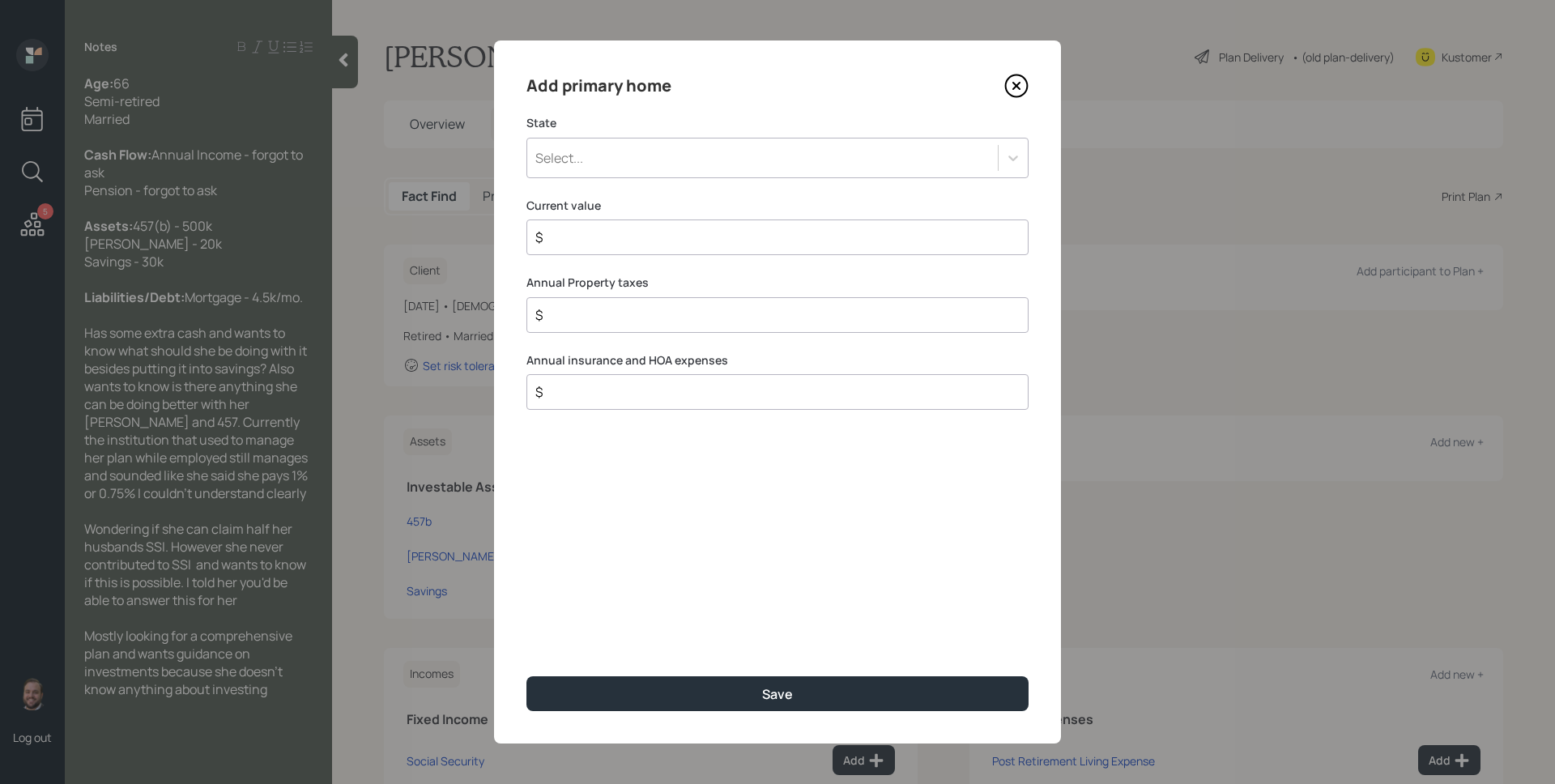
click at [672, 159] on div "Select..." at bounding box center [763, 158] width 471 height 28
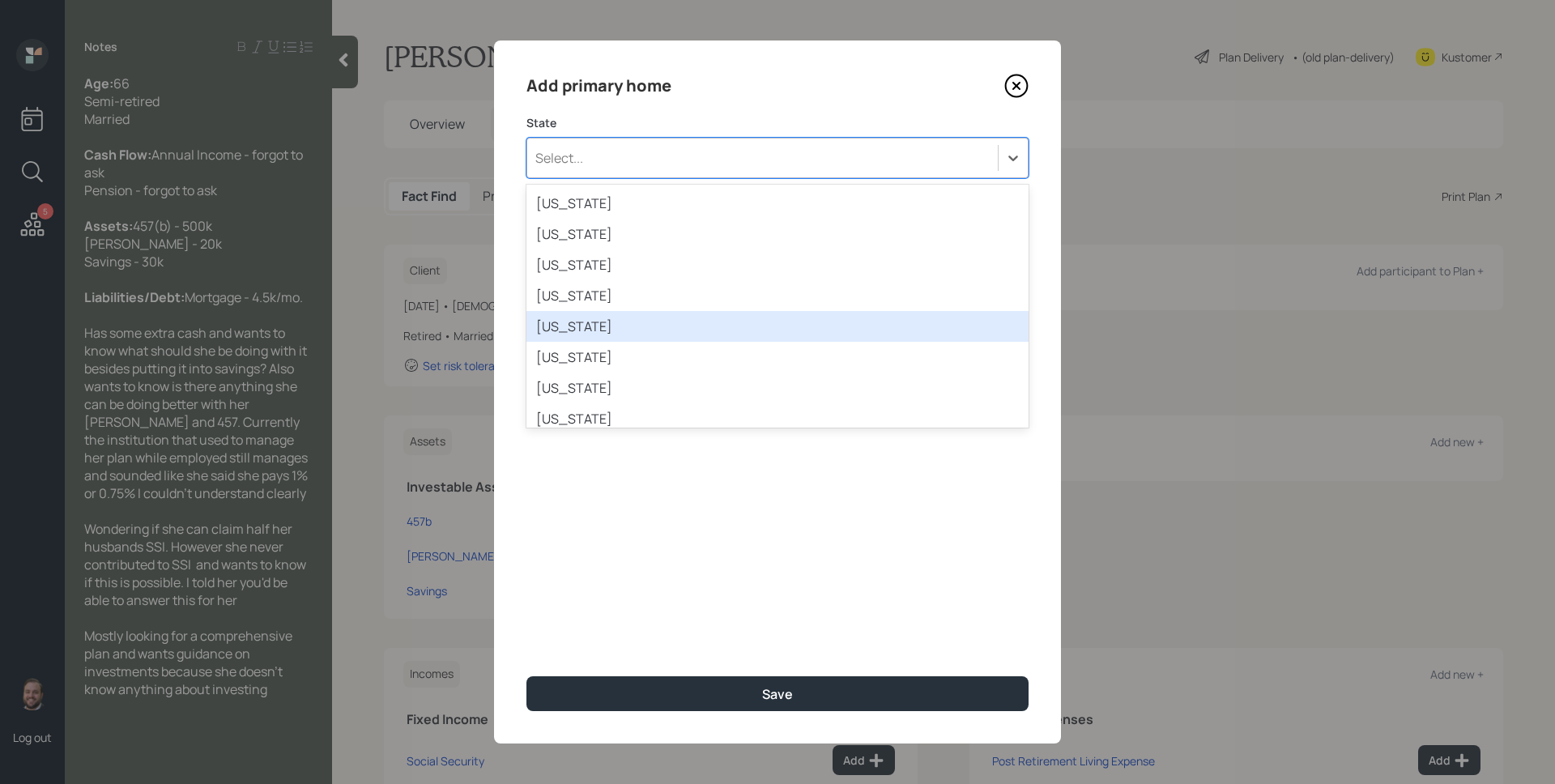
click at [588, 321] on div "[US_STATE]" at bounding box center [778, 326] width 502 height 31
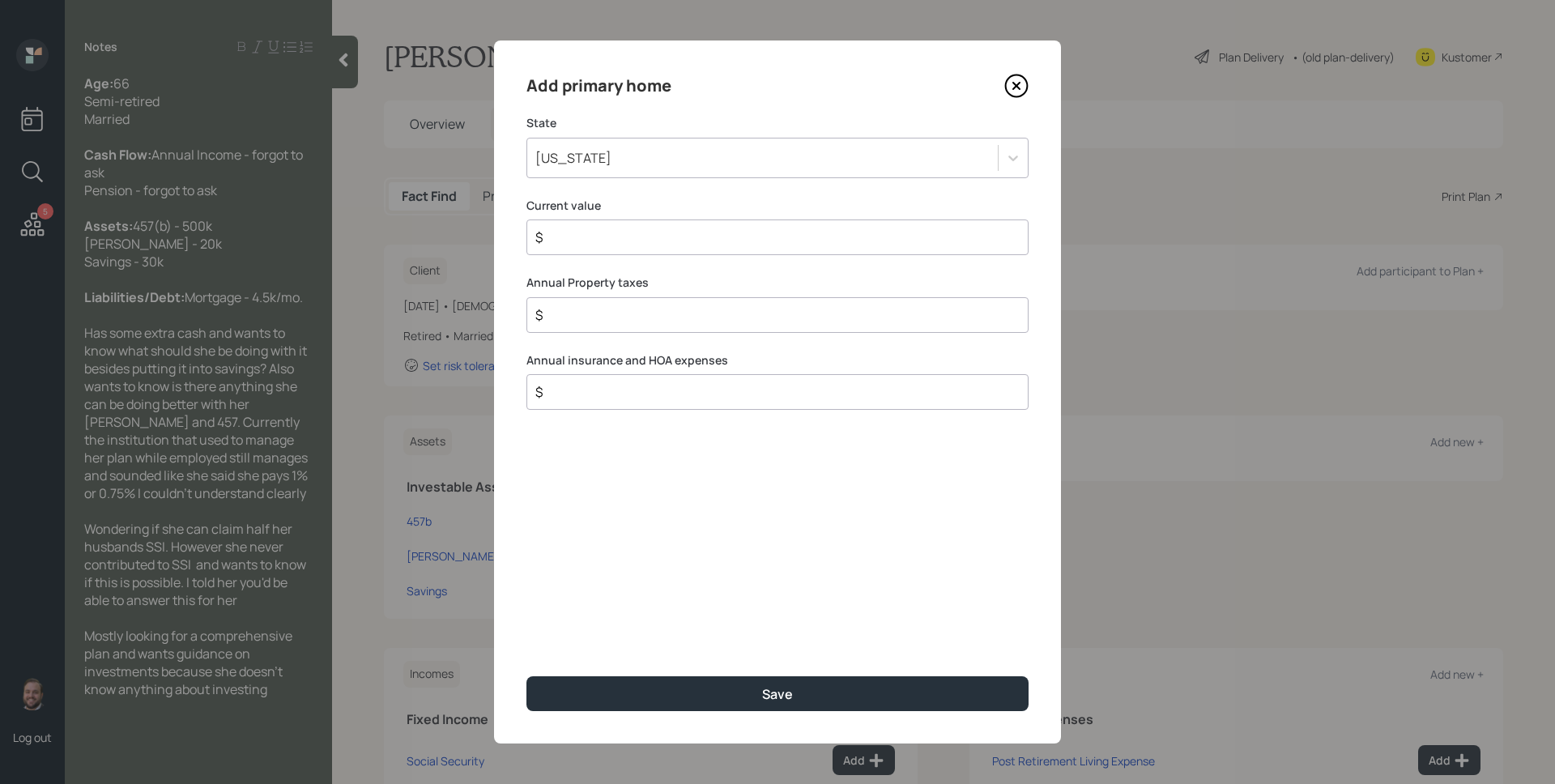
click at [629, 250] on div "$" at bounding box center [778, 238] width 502 height 36
click at [639, 244] on input "$" at bounding box center [771, 237] width 475 height 20
type input "$ 0"
click at [527, 676] on button "Save" at bounding box center [778, 693] width 502 height 35
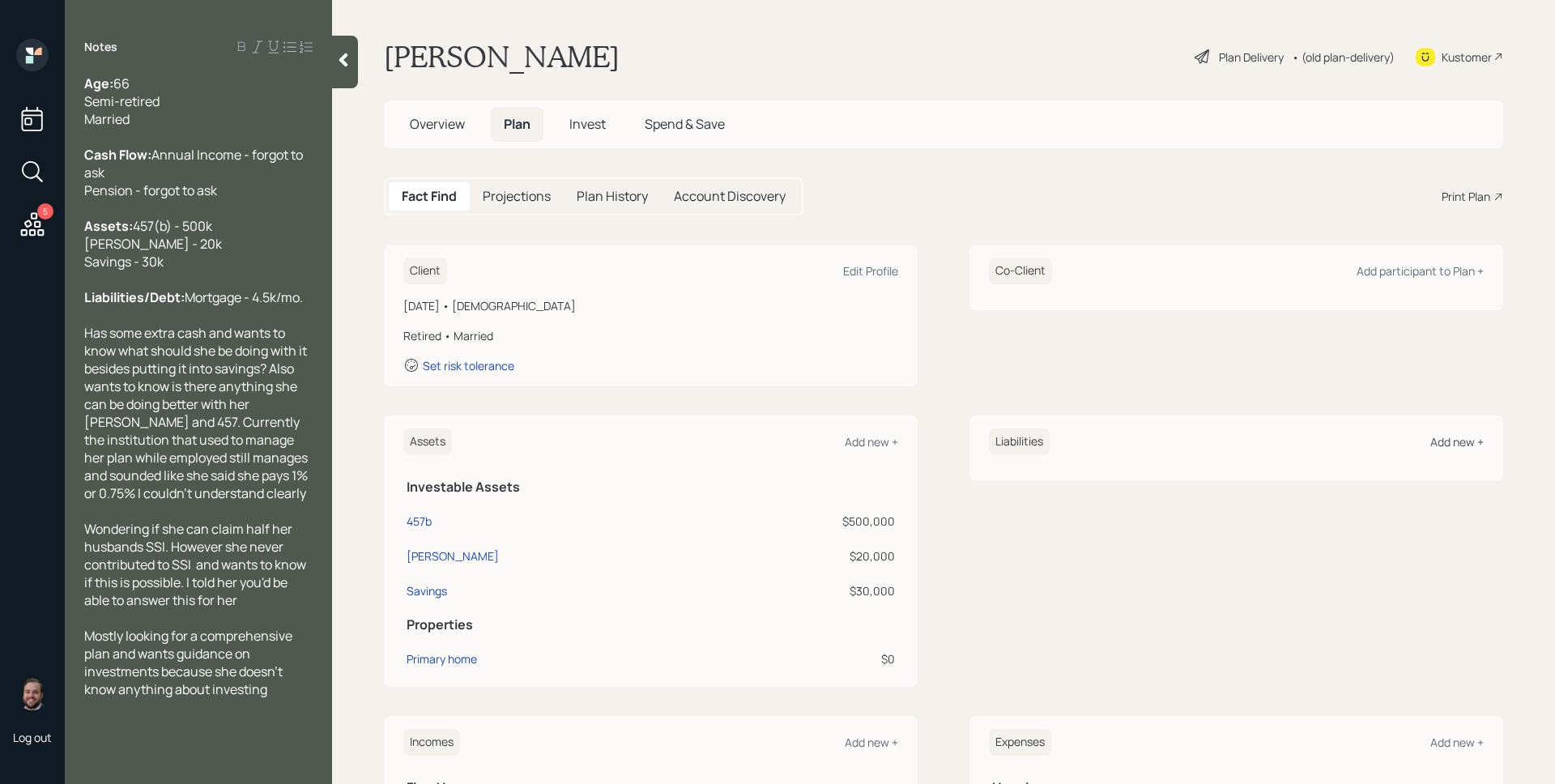
click at [1463, 446] on div "Add new +" at bounding box center [1457, 441] width 53 height 16
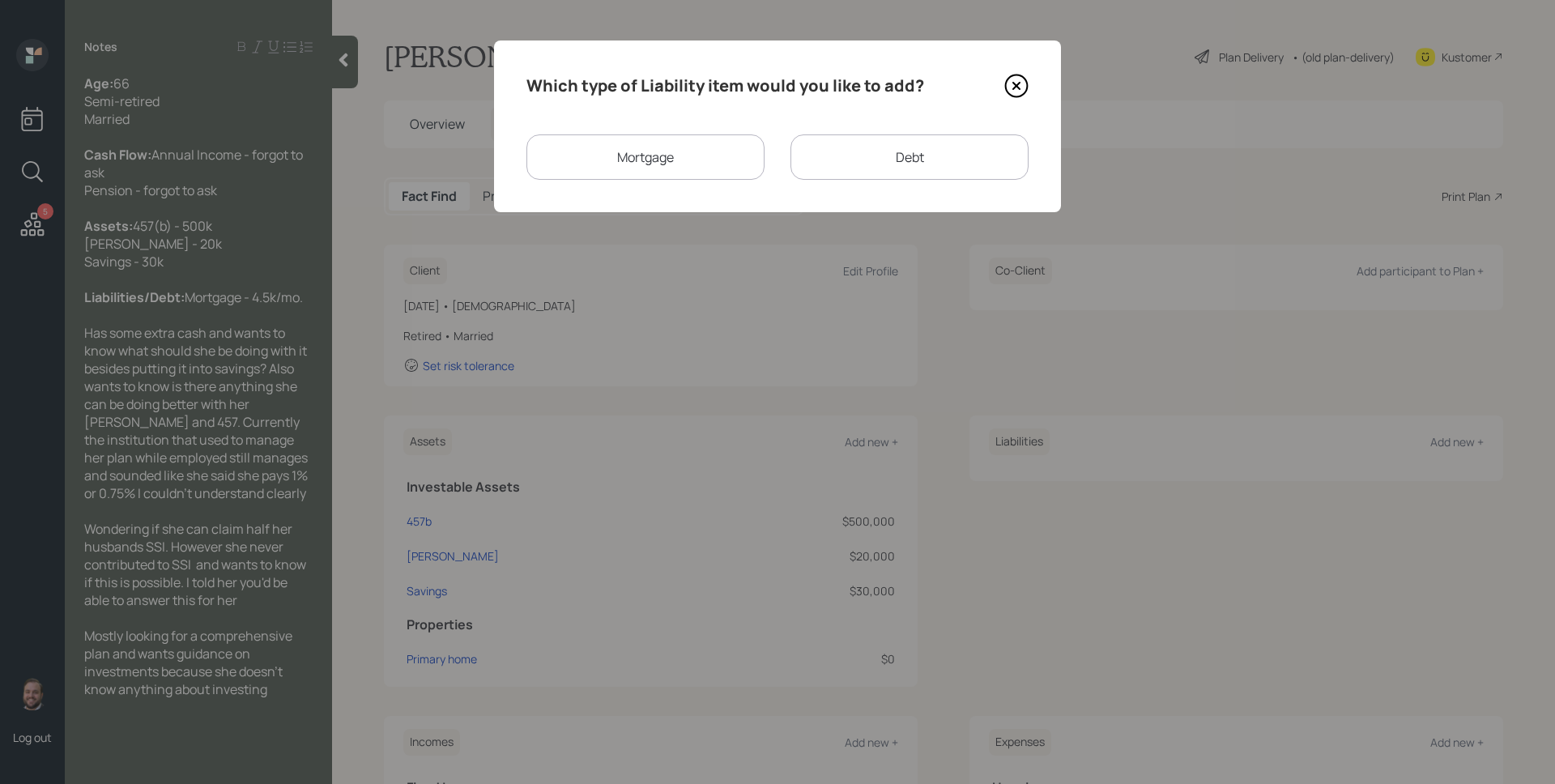
click at [607, 142] on div "Mortgage" at bounding box center [645, 156] width 238 height 45
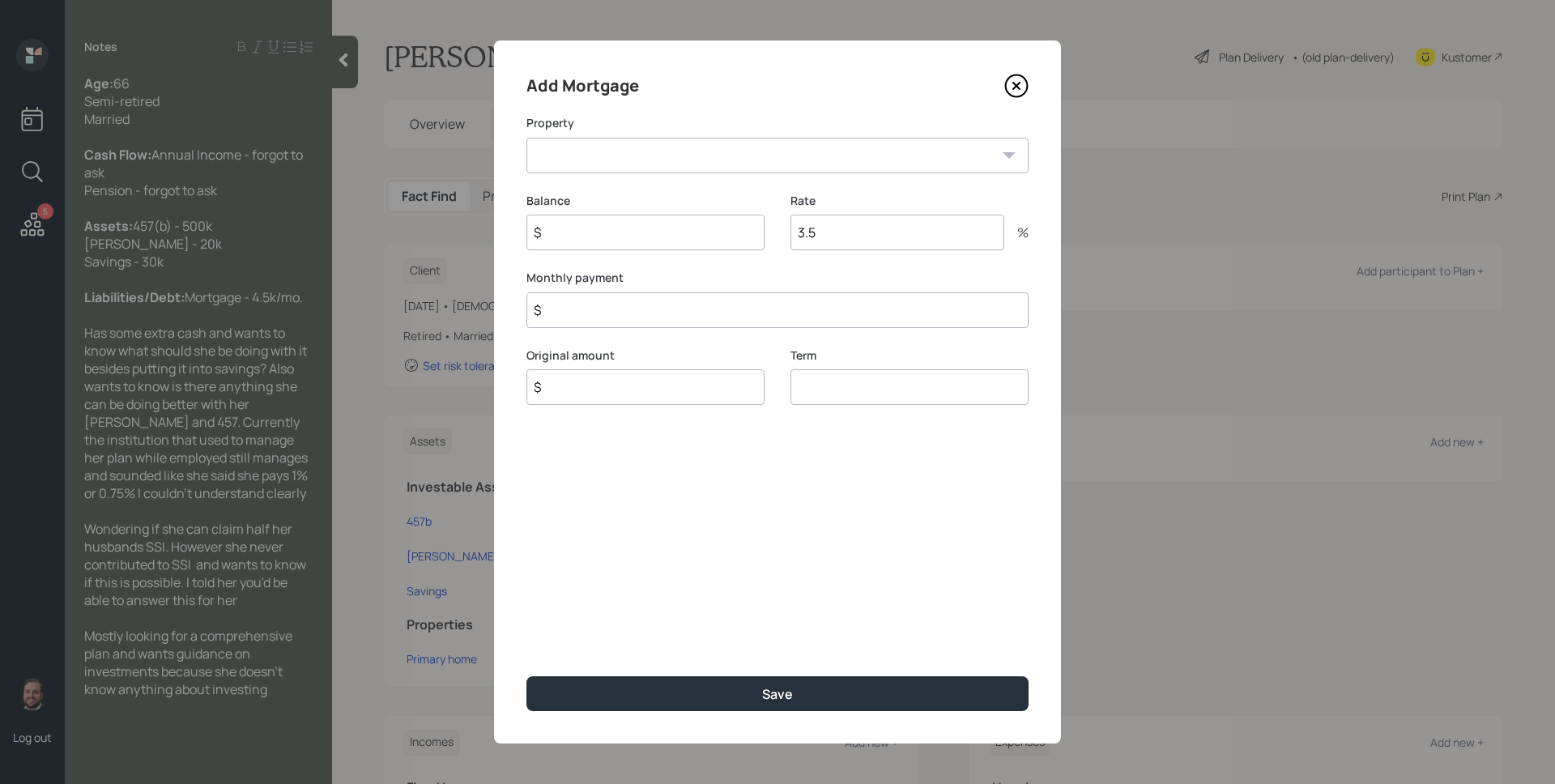
click at [682, 168] on select "CA Primary home" at bounding box center [778, 155] width 502 height 36
select select "2b79a394-35cc-40e9-8690-f6ca7e0a7a0d"
click at [527, 137] on select "CA Primary home" at bounding box center [778, 155] width 502 height 36
click at [638, 225] on input "$" at bounding box center [645, 233] width 238 height 36
type input "$ 0"
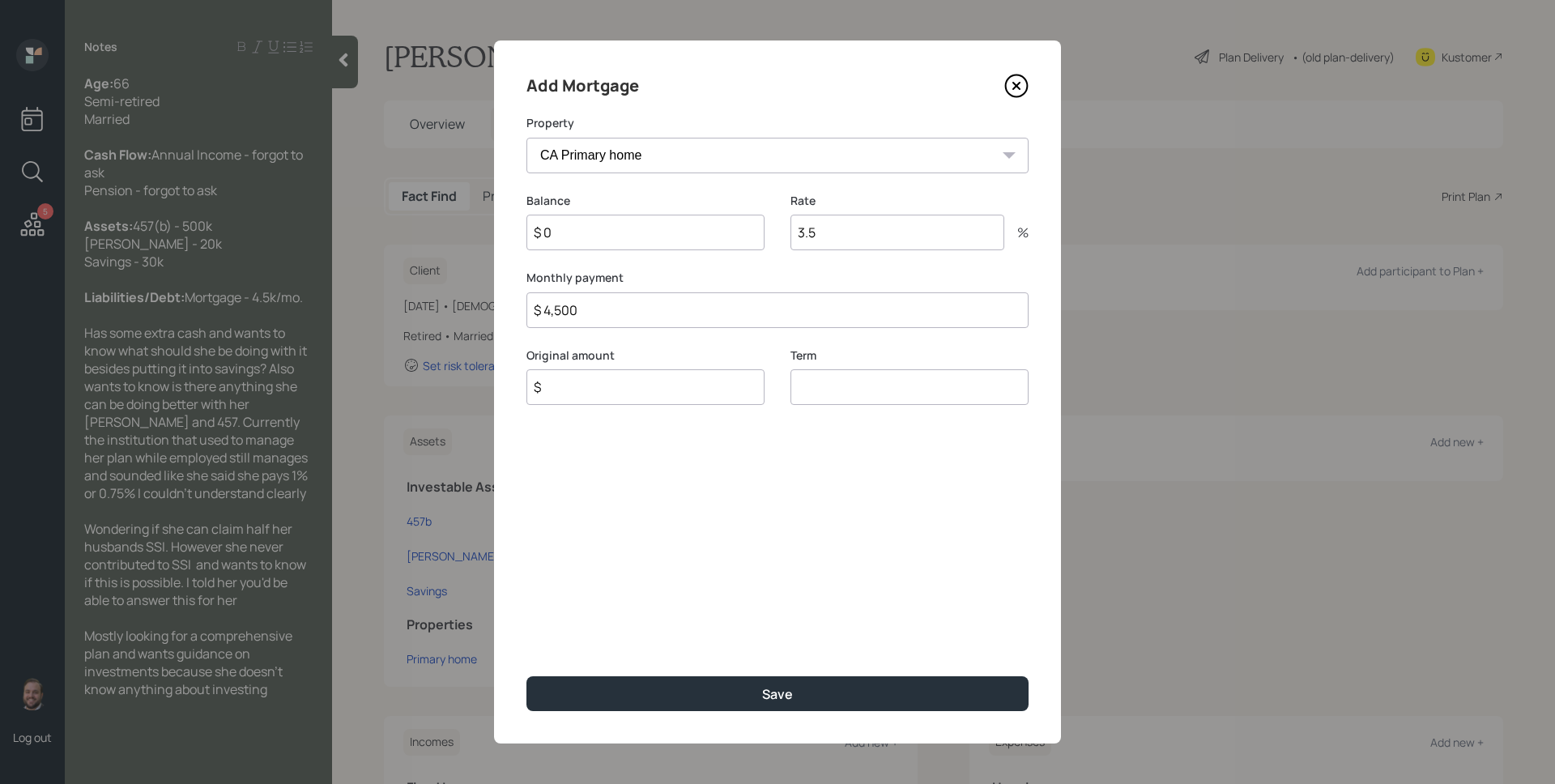
type input "$ 4,500"
type input "$ 0"
type input "30"
click at [527, 676] on button "Save" at bounding box center [778, 693] width 502 height 35
